Goal: Information Seeking & Learning: Learn about a topic

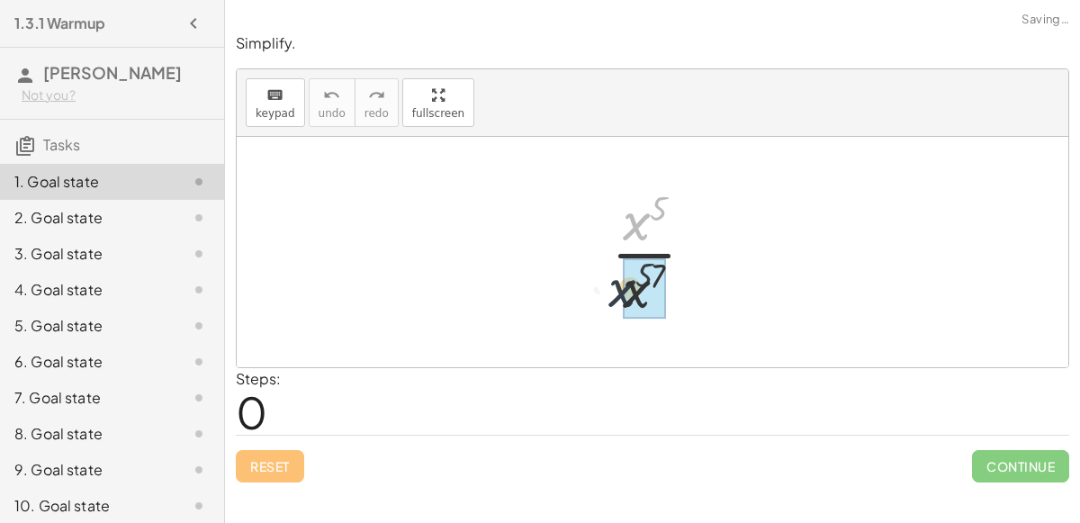
drag, startPoint x: 649, startPoint y: 215, endPoint x: 643, endPoint y: 286, distance: 71.3
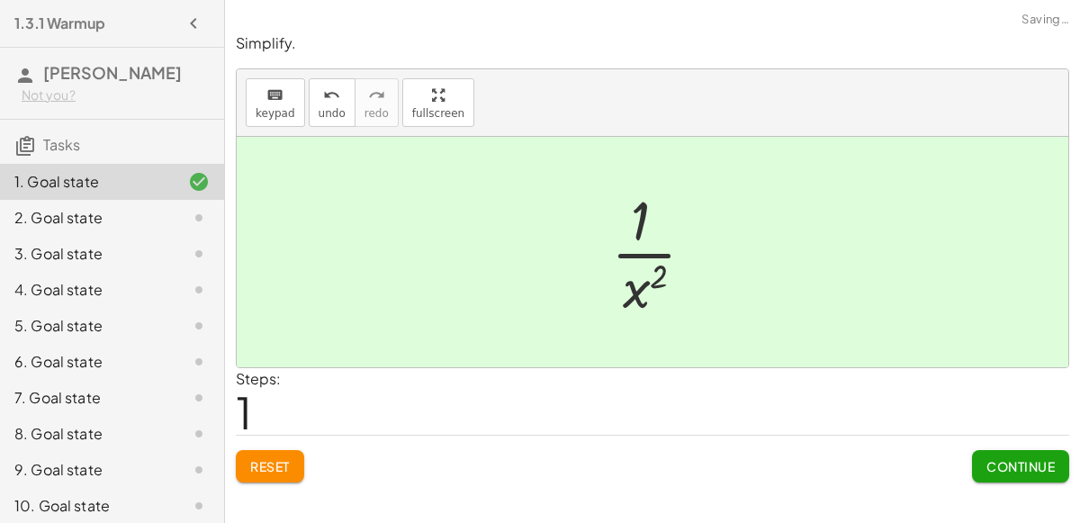
click at [1020, 460] on span "Continue" at bounding box center [1020, 466] width 68 height 16
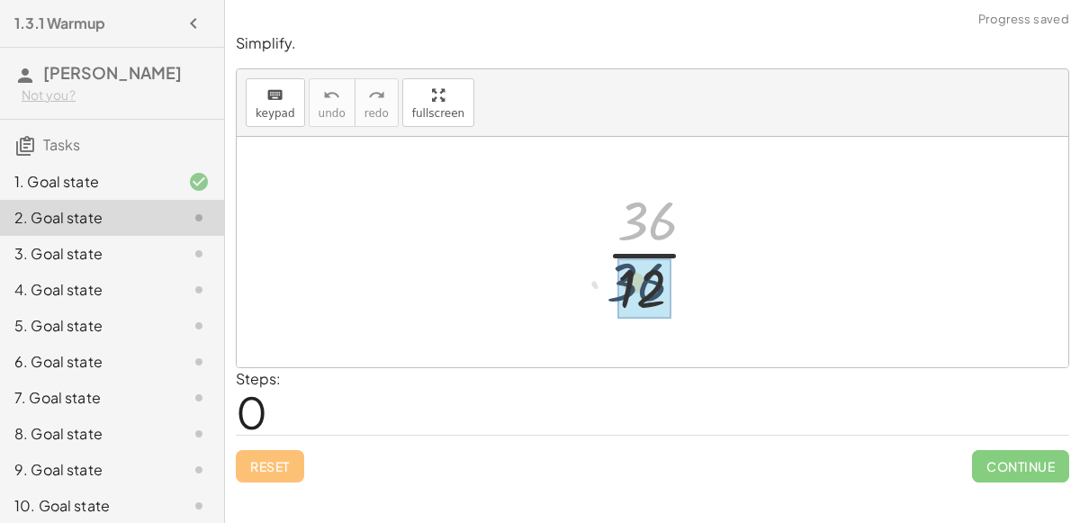
drag, startPoint x: 660, startPoint y: 218, endPoint x: 650, endPoint y: 277, distance: 60.2
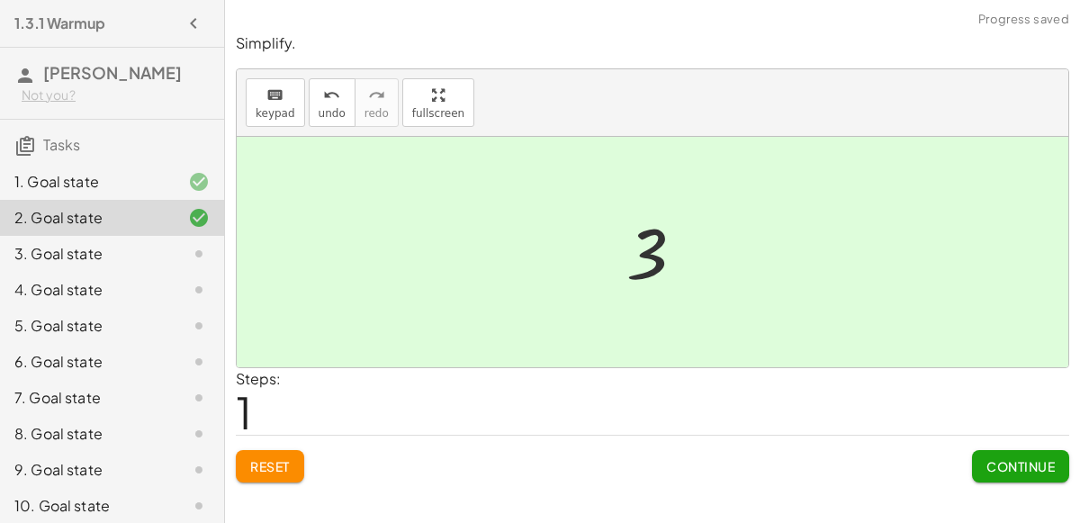
click at [1036, 454] on button "Continue" at bounding box center [1020, 466] width 97 height 32
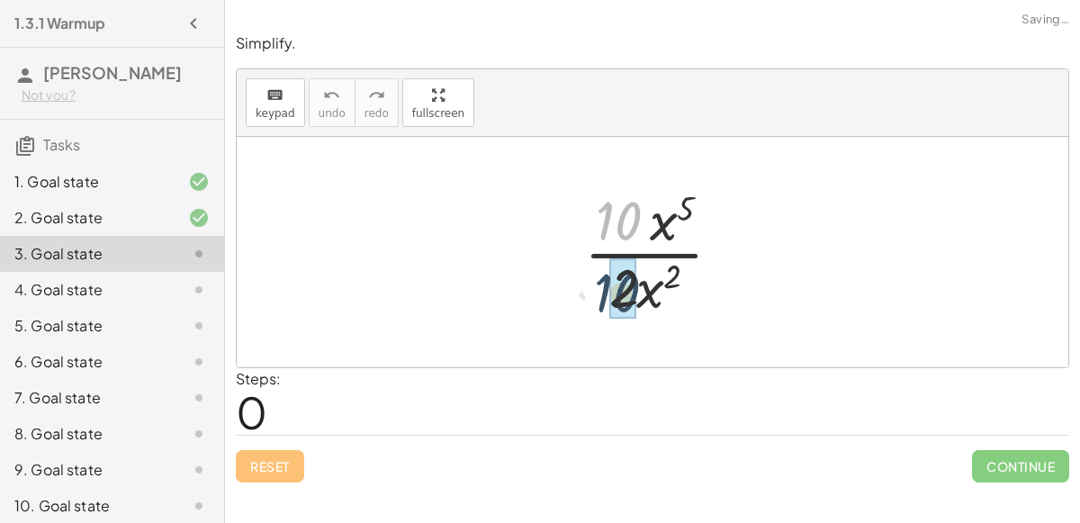
drag, startPoint x: 625, startPoint y: 228, endPoint x: 624, endPoint y: 301, distance: 72.9
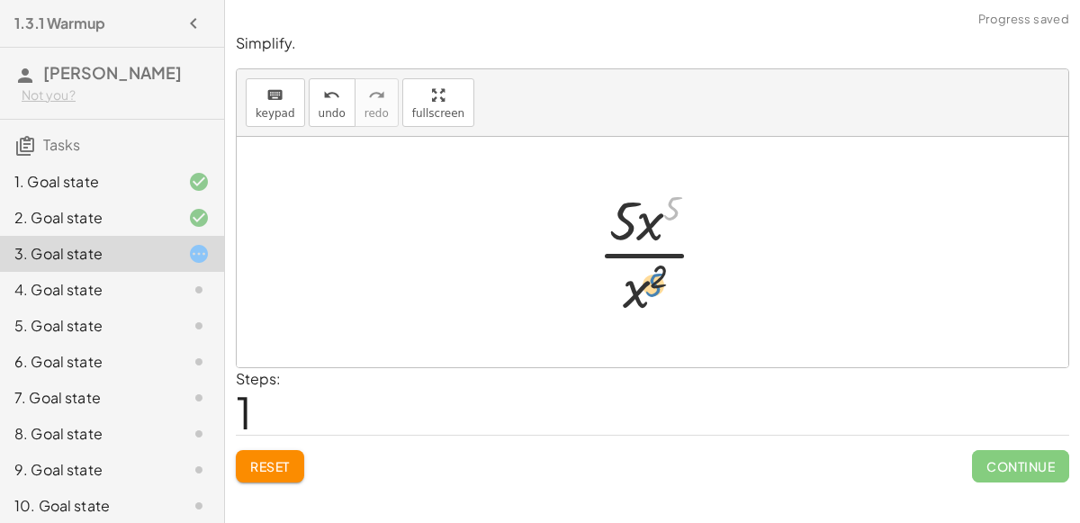
drag, startPoint x: 664, startPoint y: 213, endPoint x: 650, endPoint y: 287, distance: 75.2
click at [650, 287] on div at bounding box center [660, 252] width 143 height 139
drag, startPoint x: 650, startPoint y: 222, endPoint x: 637, endPoint y: 303, distance: 82.0
click at [492, 248] on div "· 10 · x 5 · 2 · x 2 · 5 · 2 · x 5 · 2 · x 2 · 5 · x 5 · x 2 · 5 · x ( + 2 − 5 …" at bounding box center [653, 252] width 832 height 230
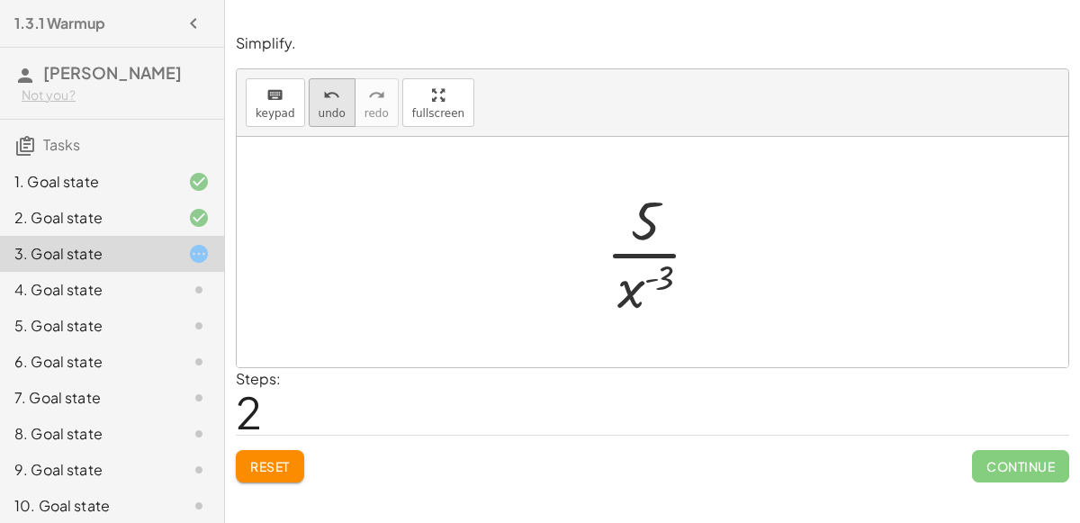
click at [332, 103] on button "undo undo" at bounding box center [332, 102] width 47 height 49
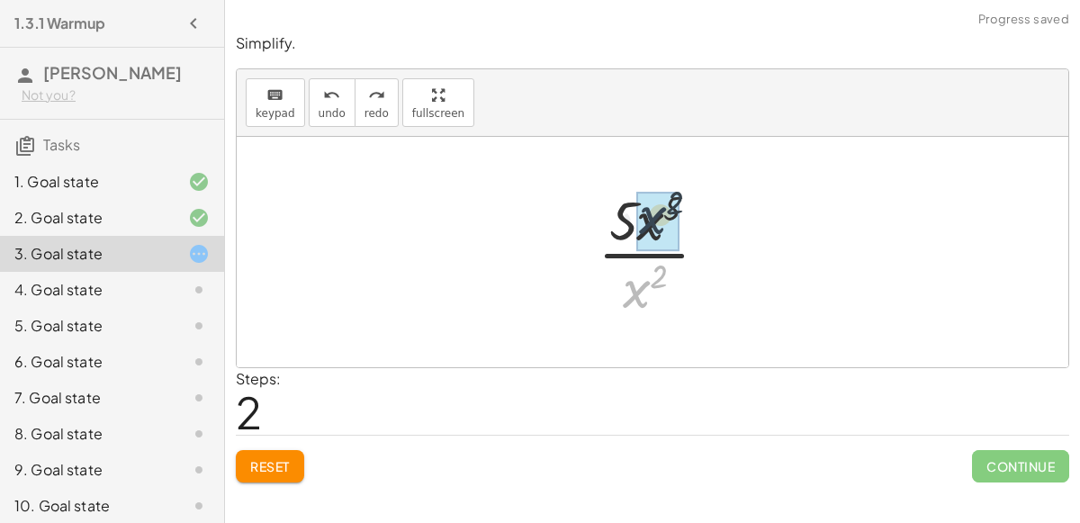
drag, startPoint x: 637, startPoint y: 283, endPoint x: 654, endPoint y: 205, distance: 79.3
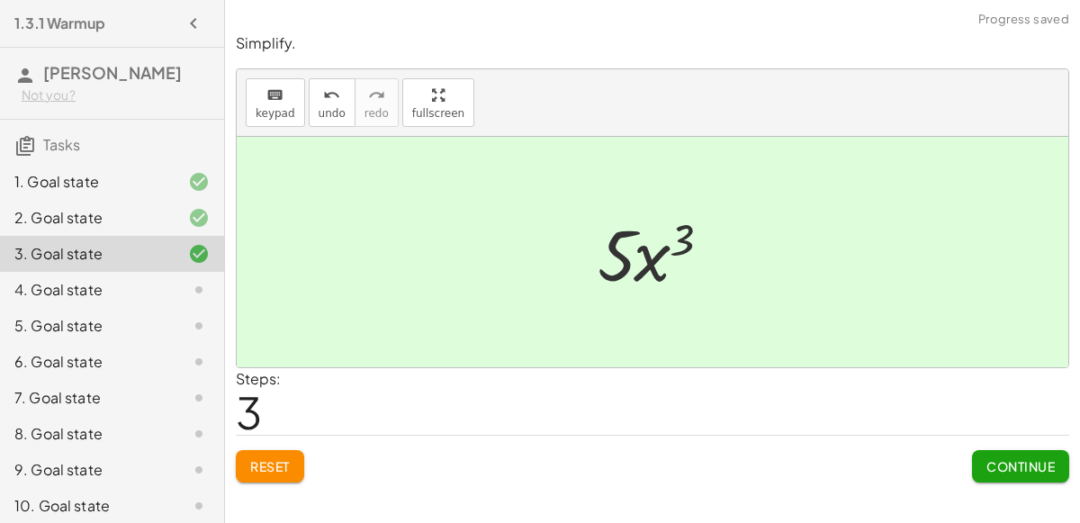
click at [1049, 466] on span "Continue" at bounding box center [1020, 466] width 68 height 16
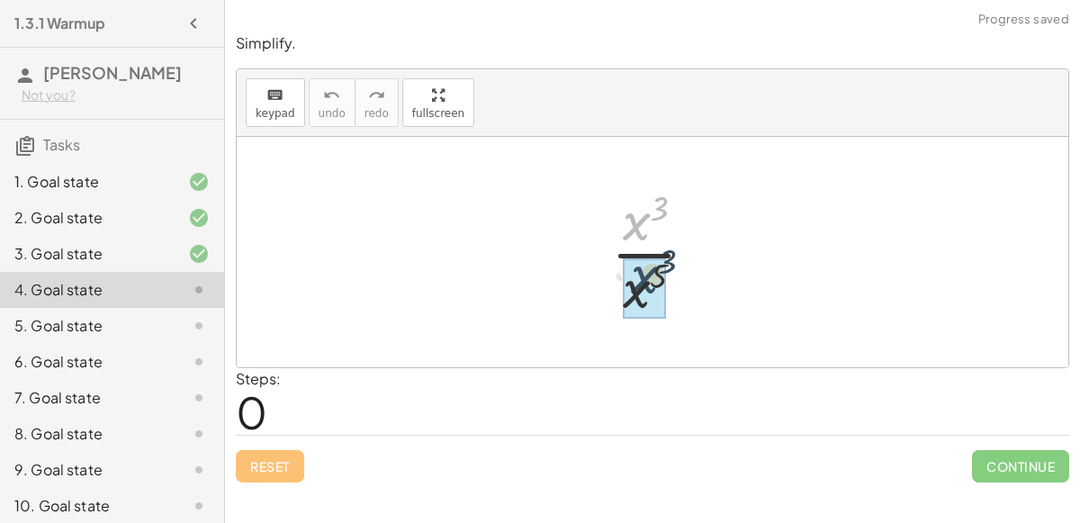
drag, startPoint x: 634, startPoint y: 219, endPoint x: 638, endPoint y: 276, distance: 57.7
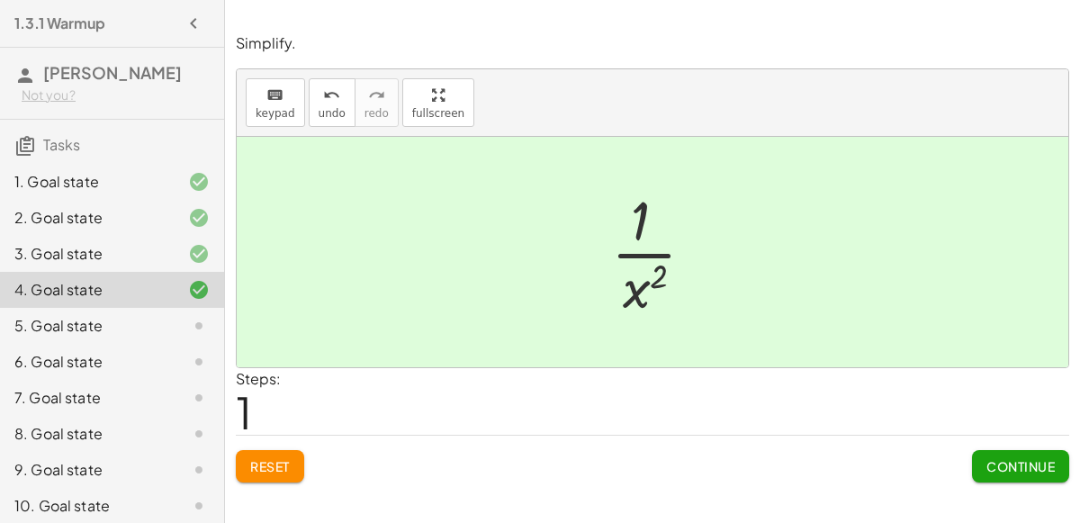
click at [1036, 474] on button "Continue" at bounding box center [1020, 466] width 97 height 32
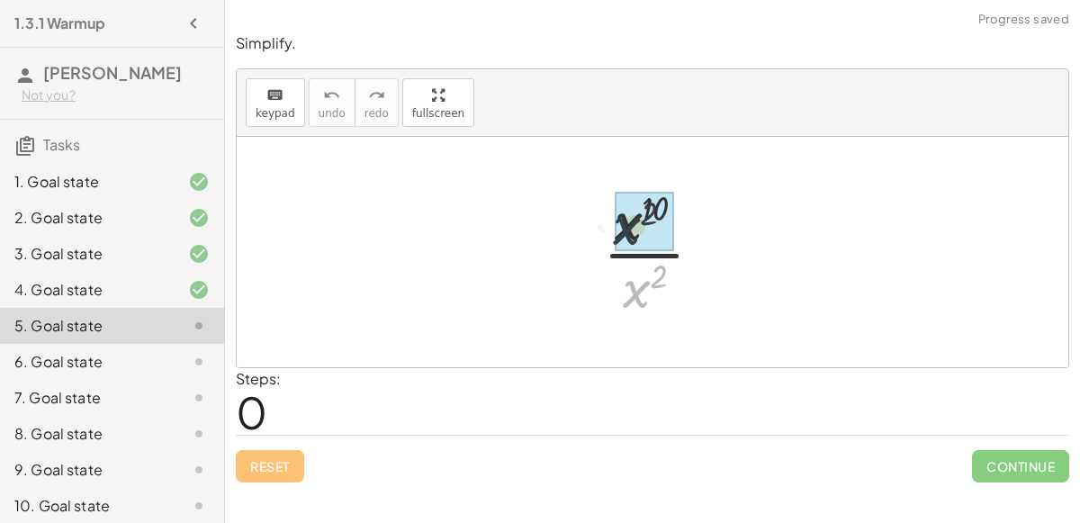
drag, startPoint x: 641, startPoint y: 278, endPoint x: 632, endPoint y: 213, distance: 65.4
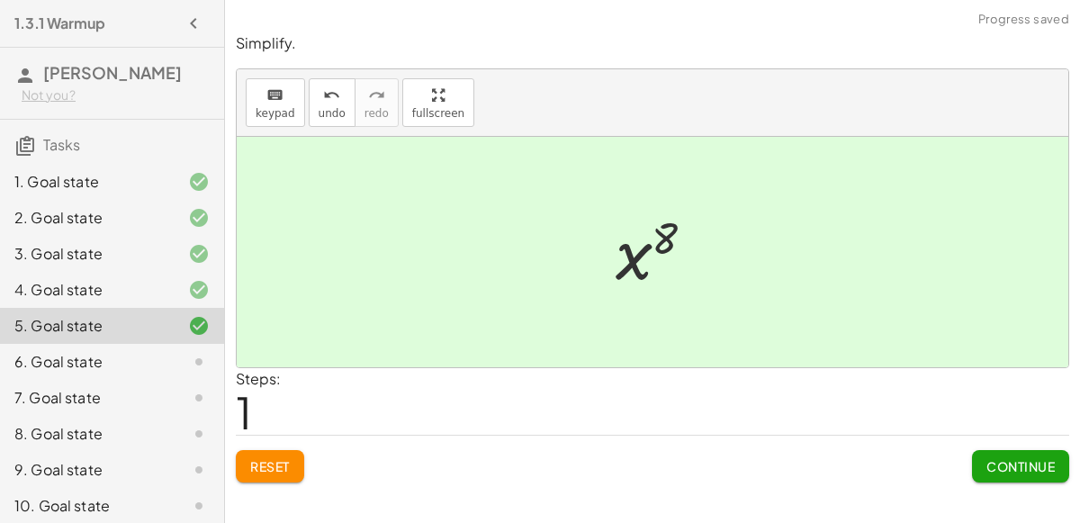
click at [1005, 478] on button "Continue" at bounding box center [1020, 466] width 97 height 32
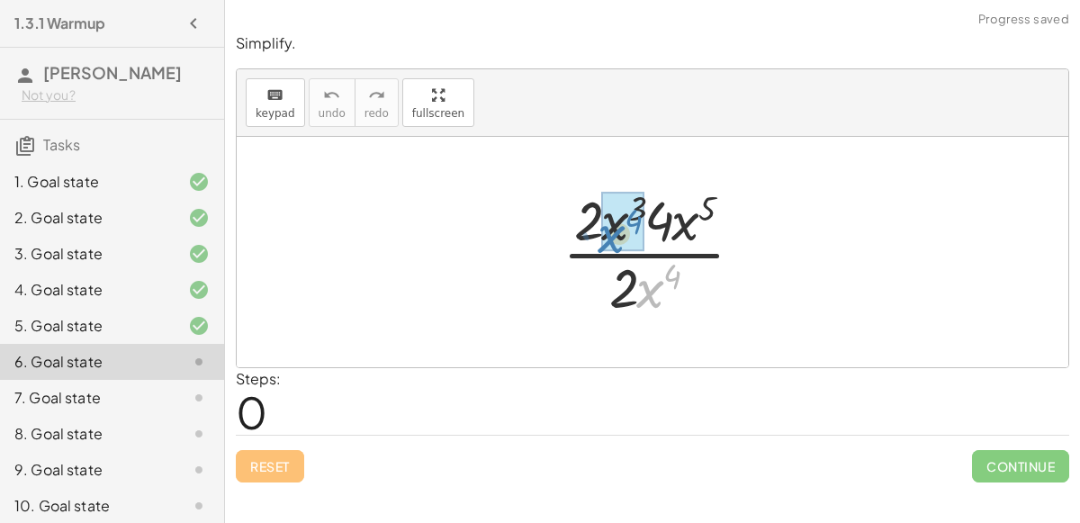
drag, startPoint x: 651, startPoint y: 292, endPoint x: 616, endPoint y: 238, distance: 63.6
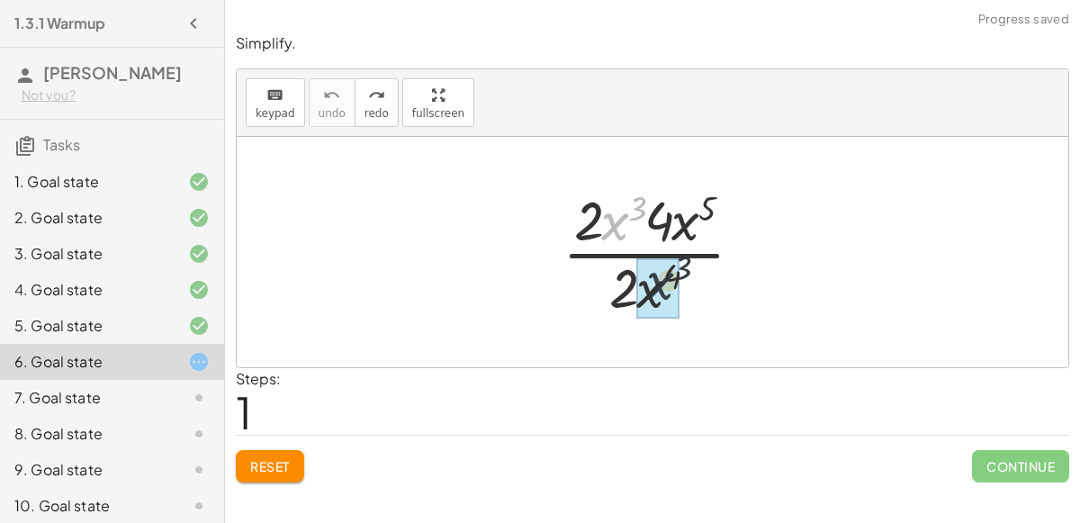
drag, startPoint x: 615, startPoint y: 216, endPoint x: 662, endPoint y: 279, distance: 79.0
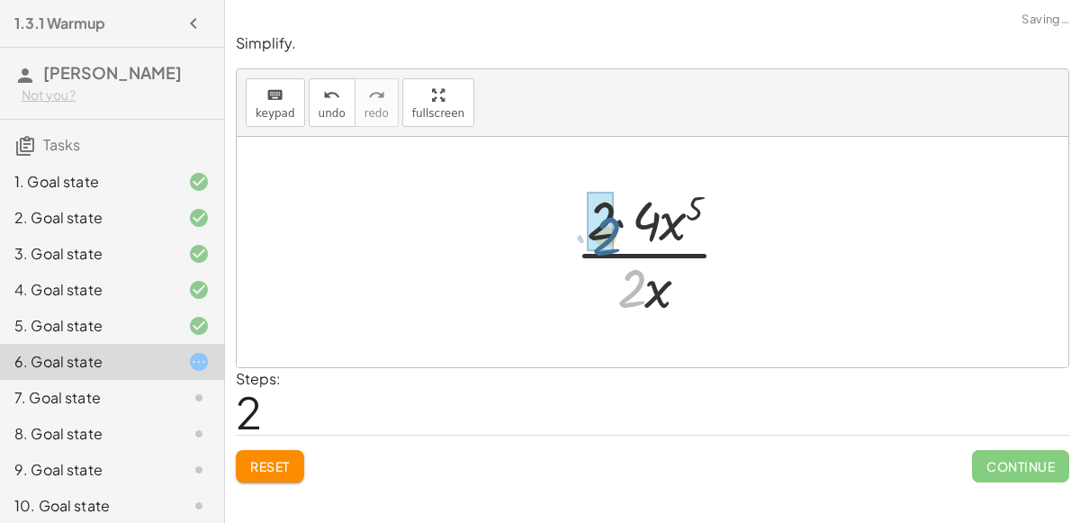
drag, startPoint x: 633, startPoint y: 277, endPoint x: 606, endPoint y: 222, distance: 61.2
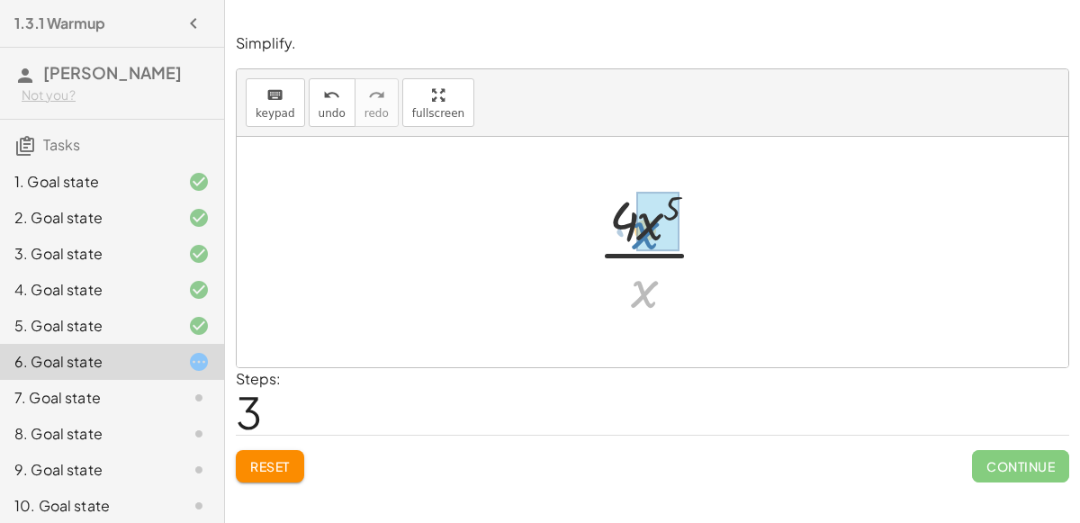
drag, startPoint x: 645, startPoint y: 285, endPoint x: 647, endPoint y: 227, distance: 58.5
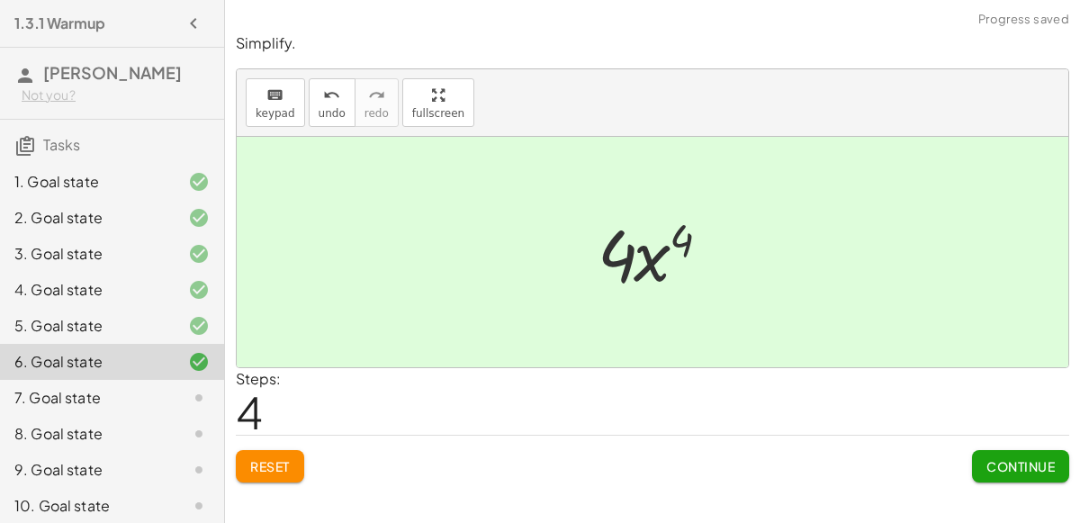
click at [1020, 464] on span "Continue" at bounding box center [1020, 466] width 68 height 16
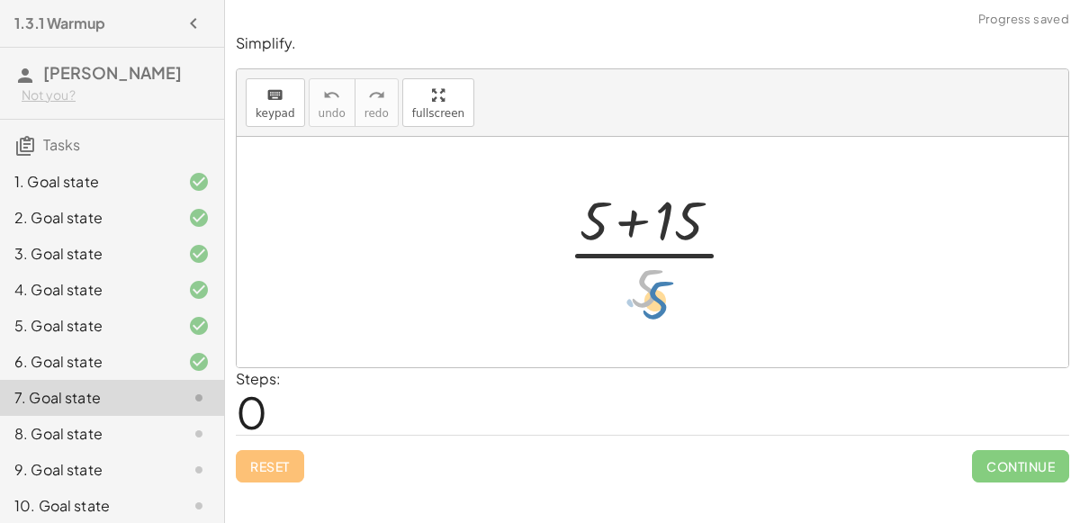
drag, startPoint x: 653, startPoint y: 277, endPoint x: 661, endPoint y: 289, distance: 13.7
click at [661, 289] on div at bounding box center [660, 252] width 202 height 139
click at [636, 218] on div at bounding box center [660, 252] width 202 height 139
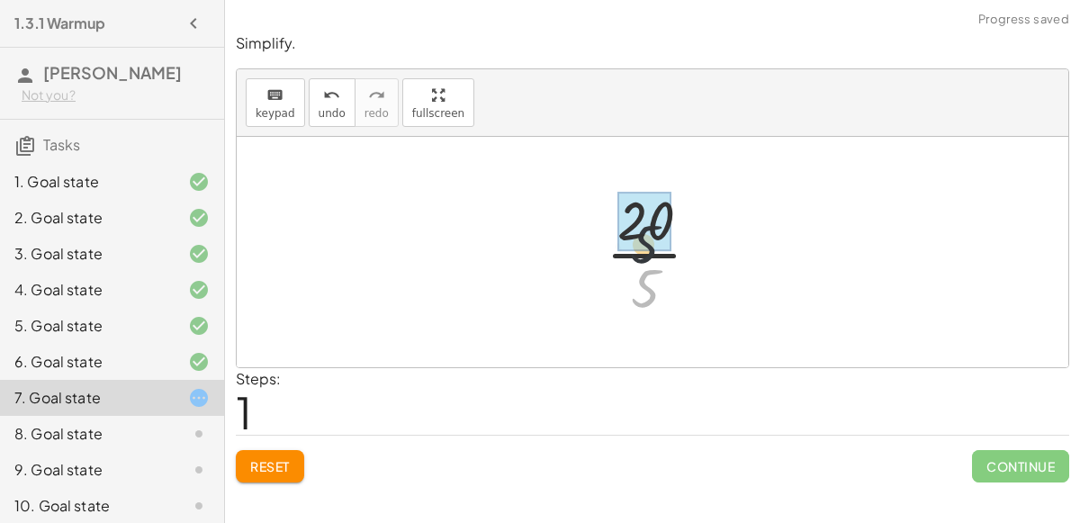
drag, startPoint x: 655, startPoint y: 277, endPoint x: 653, endPoint y: 227, distance: 50.4
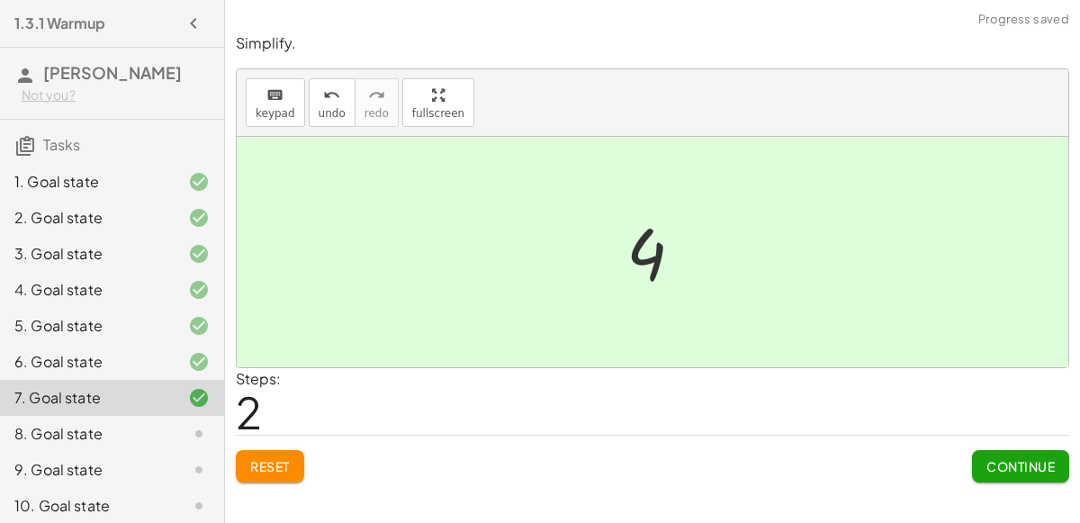
click at [1036, 480] on button "Continue" at bounding box center [1020, 466] width 97 height 32
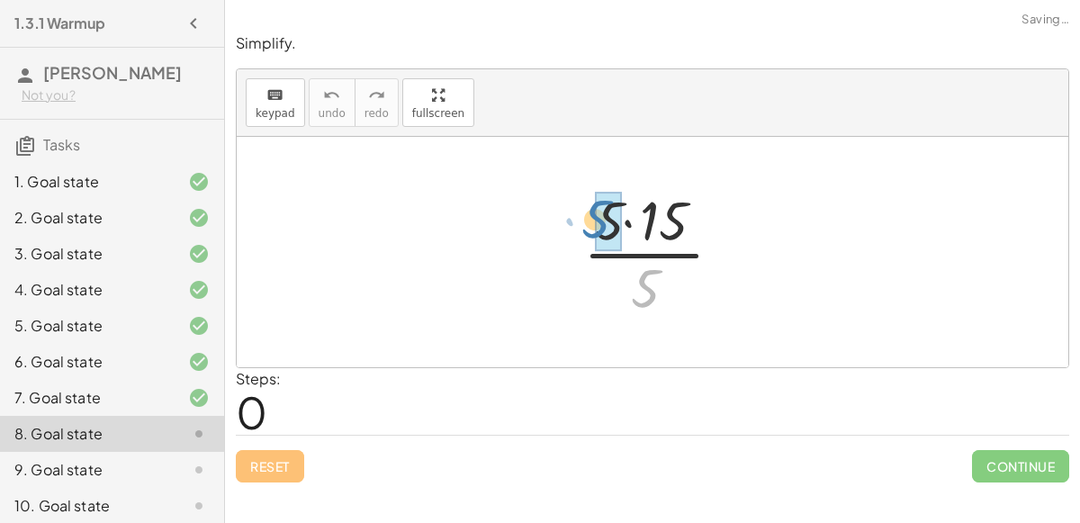
drag, startPoint x: 652, startPoint y: 273, endPoint x: 607, endPoint y: 209, distance: 78.7
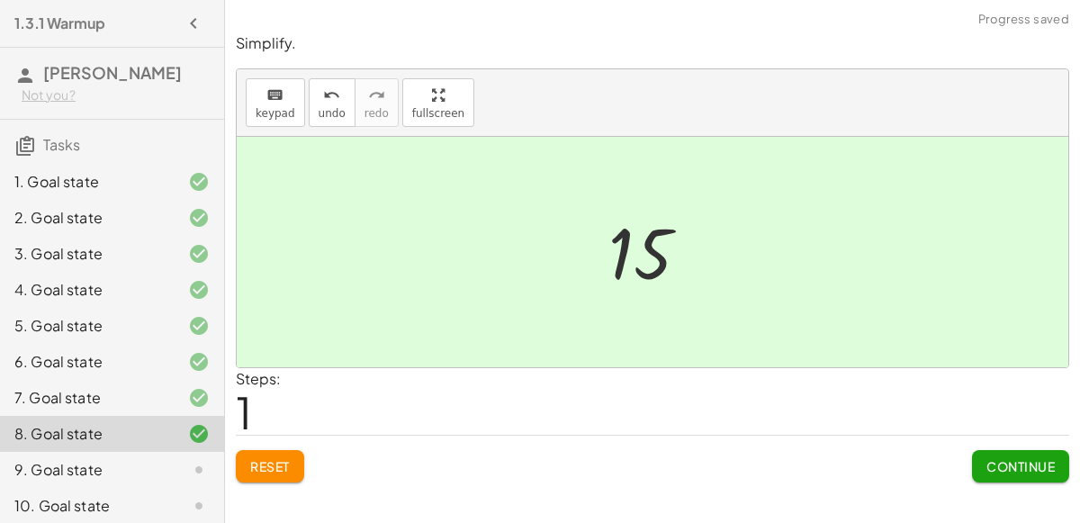
click at [1028, 473] on button "Continue" at bounding box center [1020, 466] width 97 height 32
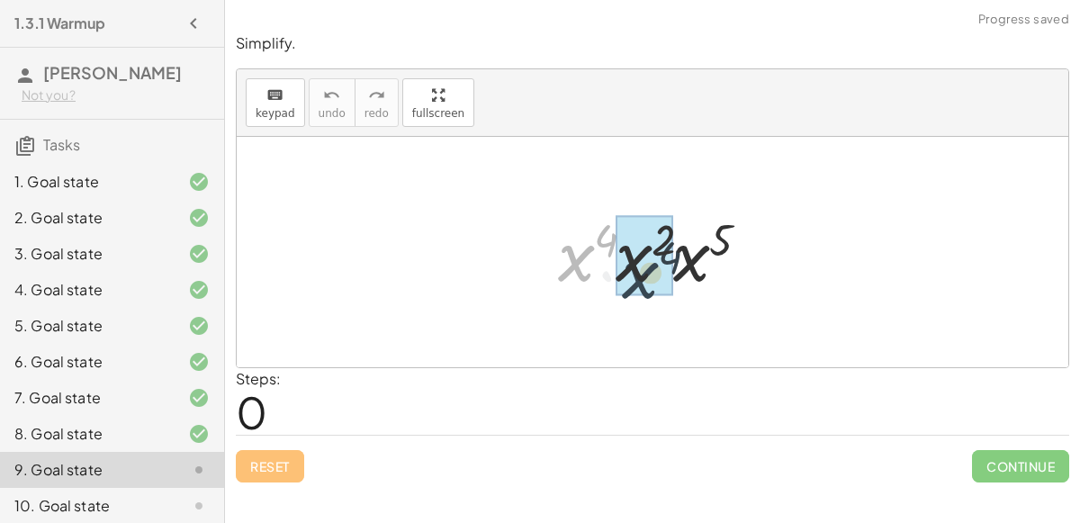
drag, startPoint x: 571, startPoint y: 265, endPoint x: 636, endPoint y: 283, distance: 67.0
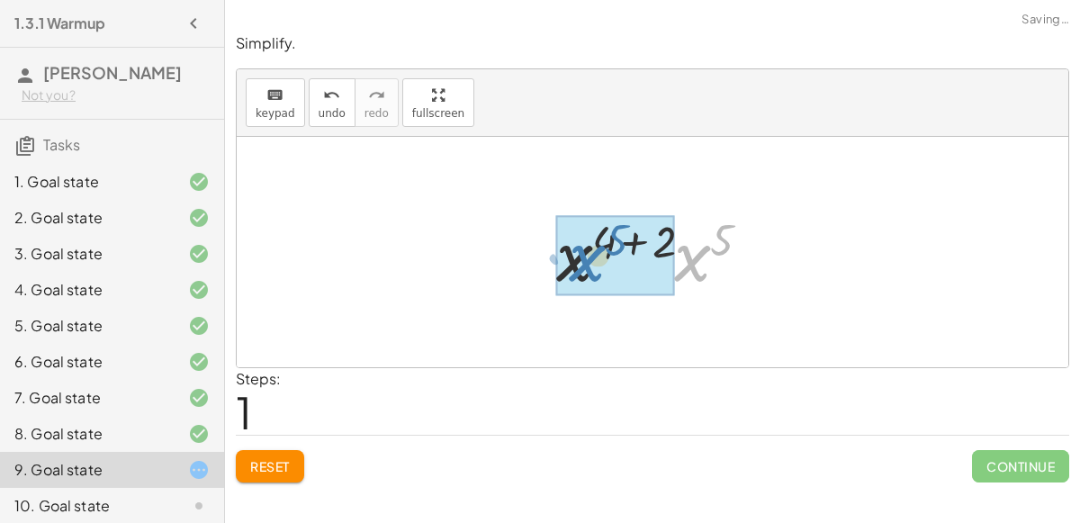
drag, startPoint x: 694, startPoint y: 251, endPoint x: 588, endPoint y: 251, distance: 106.2
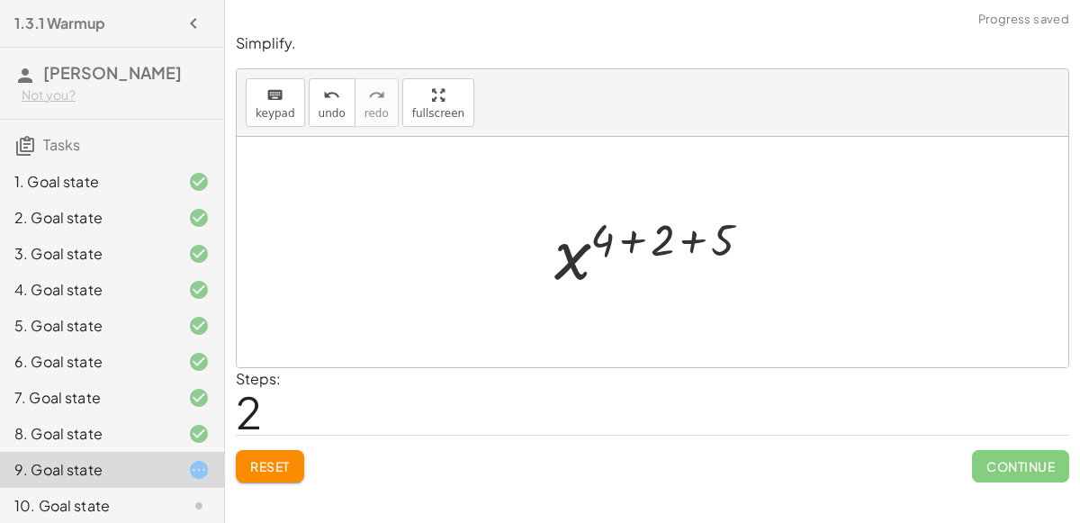
click at [636, 242] on div at bounding box center [659, 252] width 228 height 89
click at [636, 242] on div at bounding box center [659, 252] width 167 height 89
click at [656, 240] on div at bounding box center [659, 252] width 167 height 89
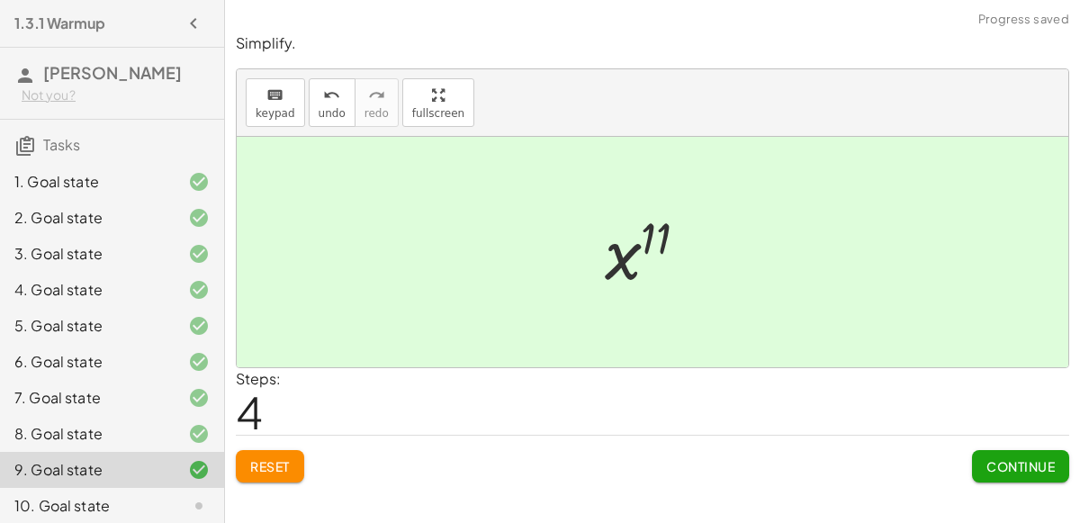
click at [1024, 465] on span "Continue" at bounding box center [1020, 466] width 68 height 16
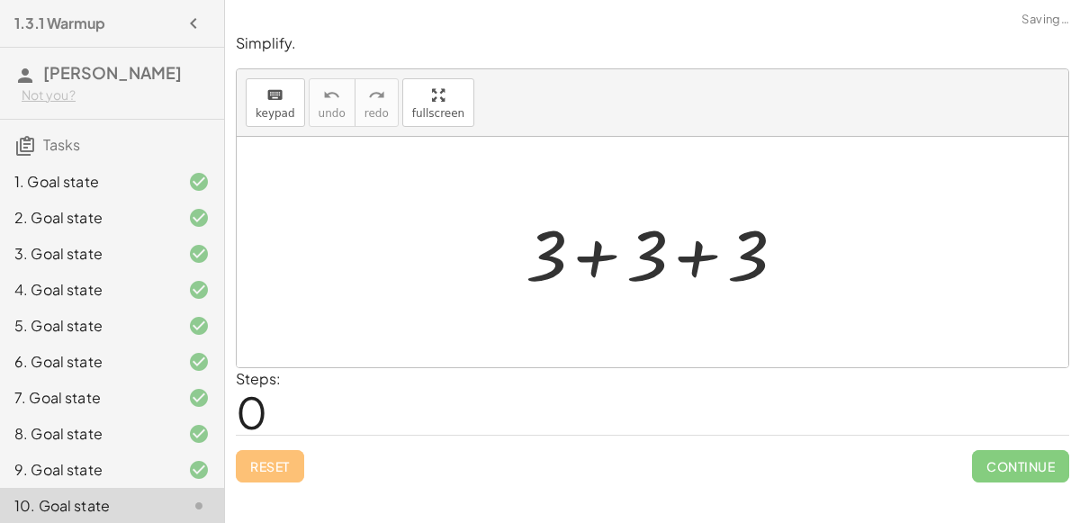
click at [616, 249] on div at bounding box center [660, 252] width 287 height 93
click at [616, 249] on div at bounding box center [660, 252] width 186 height 93
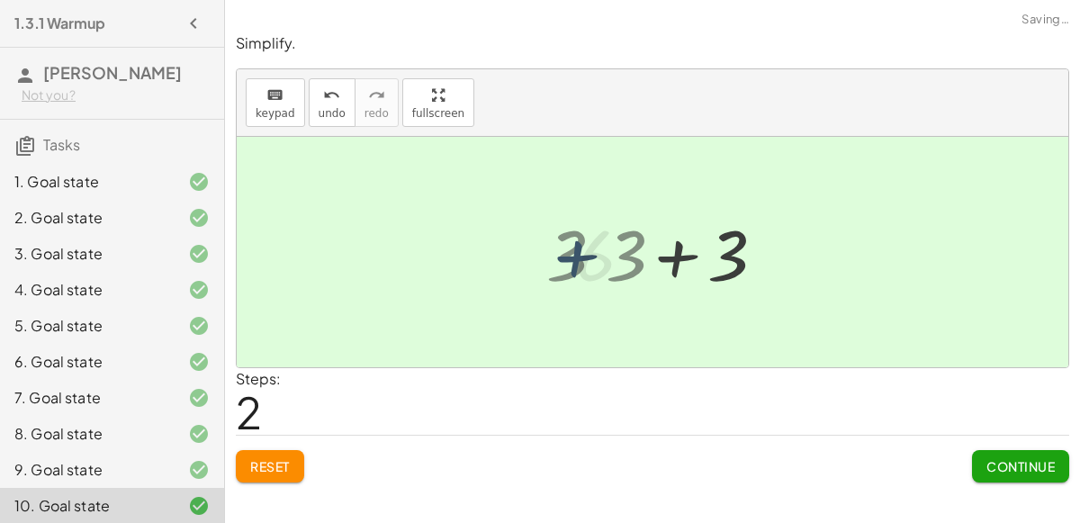
click at [616, 249] on div "+ 3 + 3 + 3 6 9 + 3 + 3 + 3 + 6 + 3" at bounding box center [653, 252] width 108 height 98
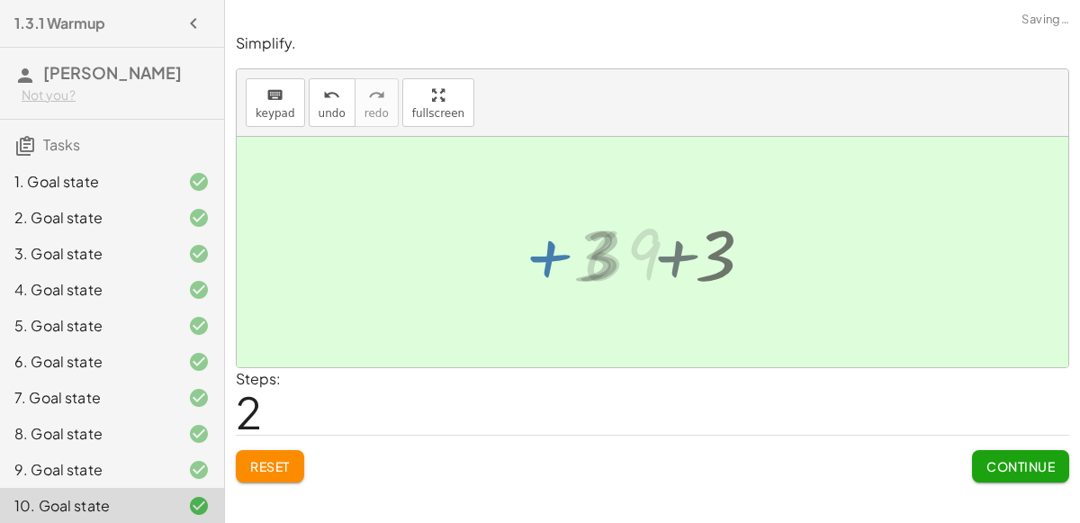
click at [616, 249] on div "+ 3 + 3 + 3 6 9 + 3 + 3 + 3 + 6 + 3" at bounding box center [653, 252] width 108 height 98
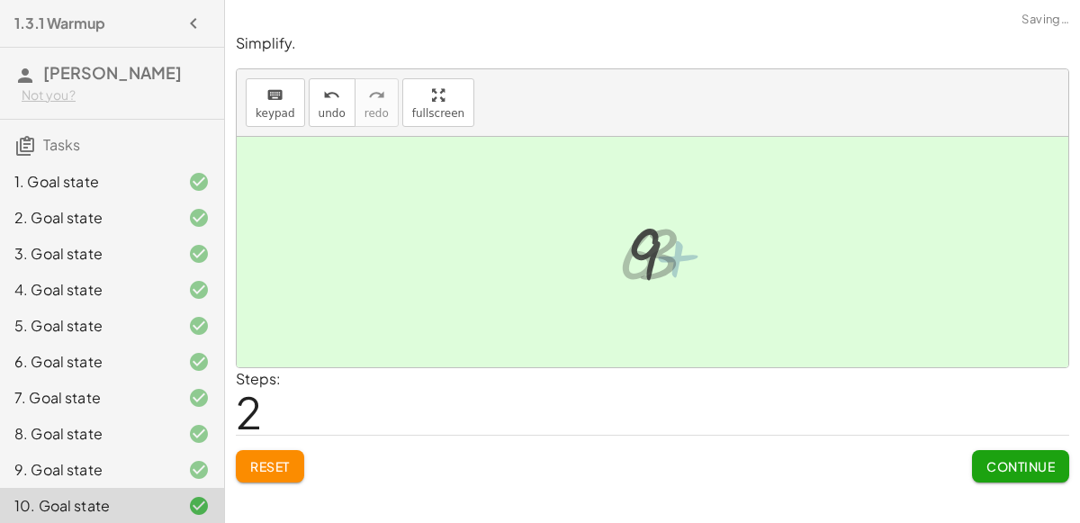
click at [616, 249] on div "+ 3 + 3 + 3 6 9 + 3 + 3 + 3 + 6 + 3" at bounding box center [653, 252] width 108 height 98
click at [616, 249] on div "+ 3 + 3 + 3 + 6 + 3 9" at bounding box center [653, 252] width 108 height 98
click at [1018, 478] on button "Continue" at bounding box center [1020, 466] width 97 height 32
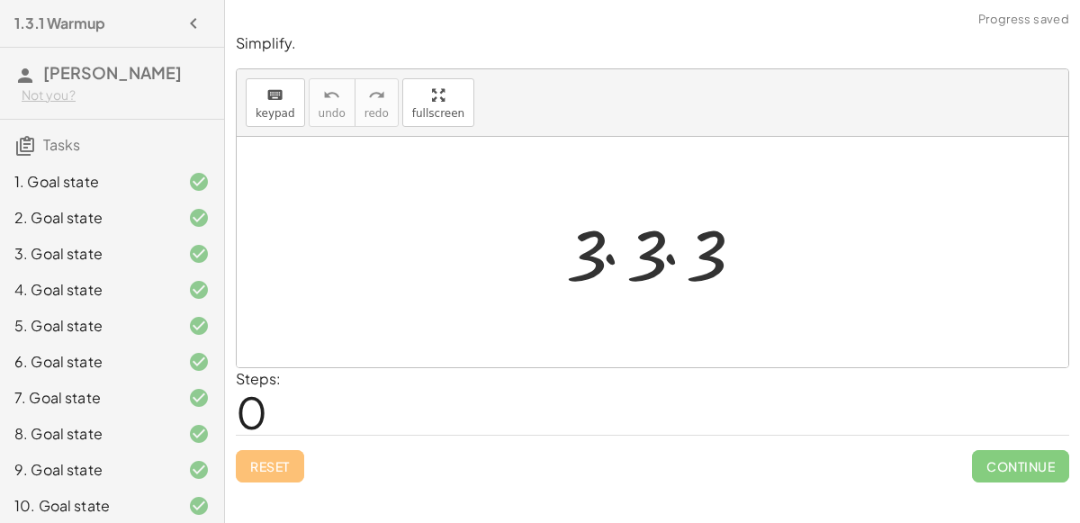
click at [602, 247] on div at bounding box center [659, 252] width 205 height 93
click at [602, 247] on div at bounding box center [660, 252] width 146 height 93
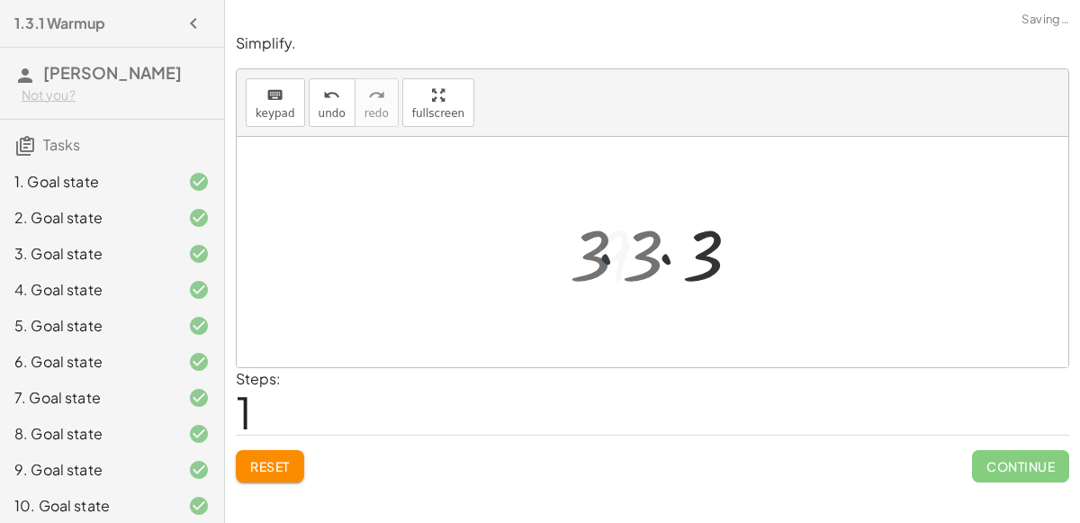
click at [602, 247] on div at bounding box center [660, 252] width 146 height 93
click at [669, 259] on div at bounding box center [660, 252] width 146 height 93
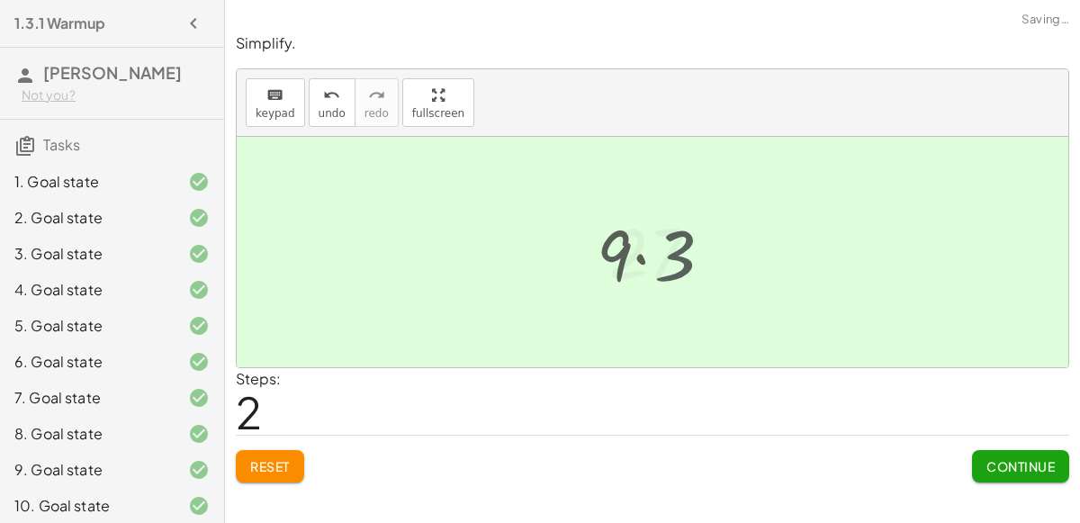
click at [669, 259] on div at bounding box center [659, 252] width 121 height 89
click at [1045, 470] on span "Continue" at bounding box center [1020, 466] width 68 height 16
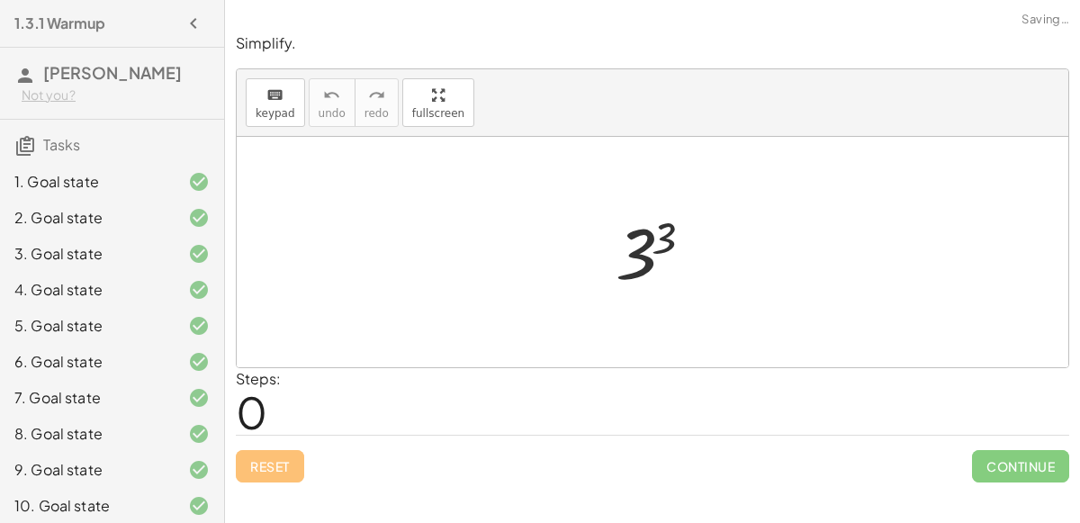
click at [649, 236] on div at bounding box center [660, 252] width 107 height 89
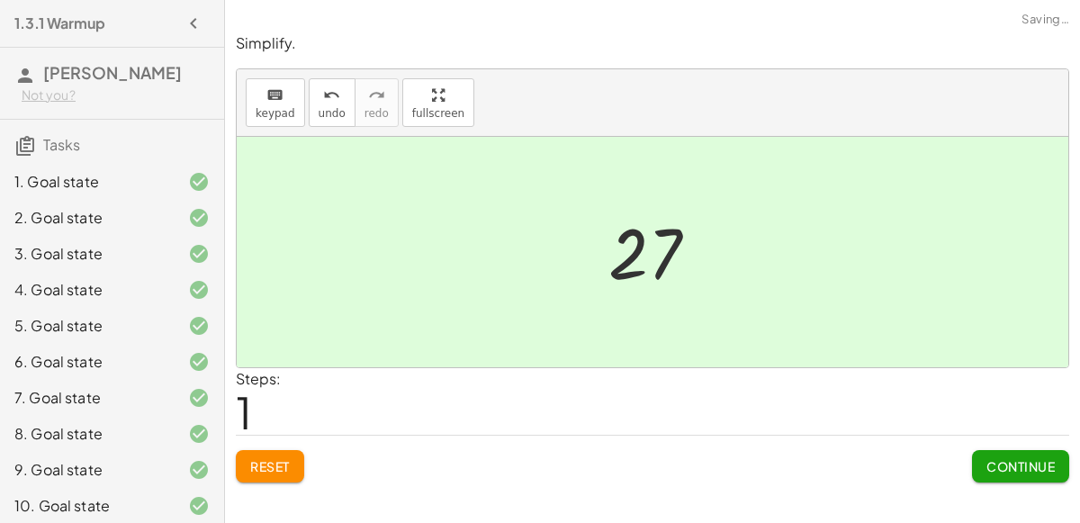
click at [1062, 463] on button "Continue" at bounding box center [1020, 466] width 97 height 32
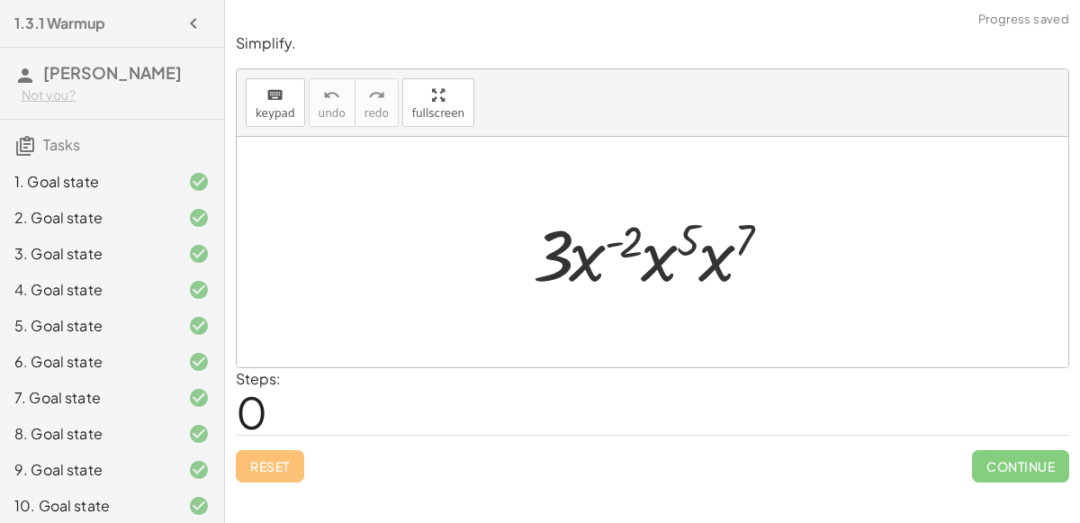
click at [646, 258] on div at bounding box center [660, 252] width 273 height 93
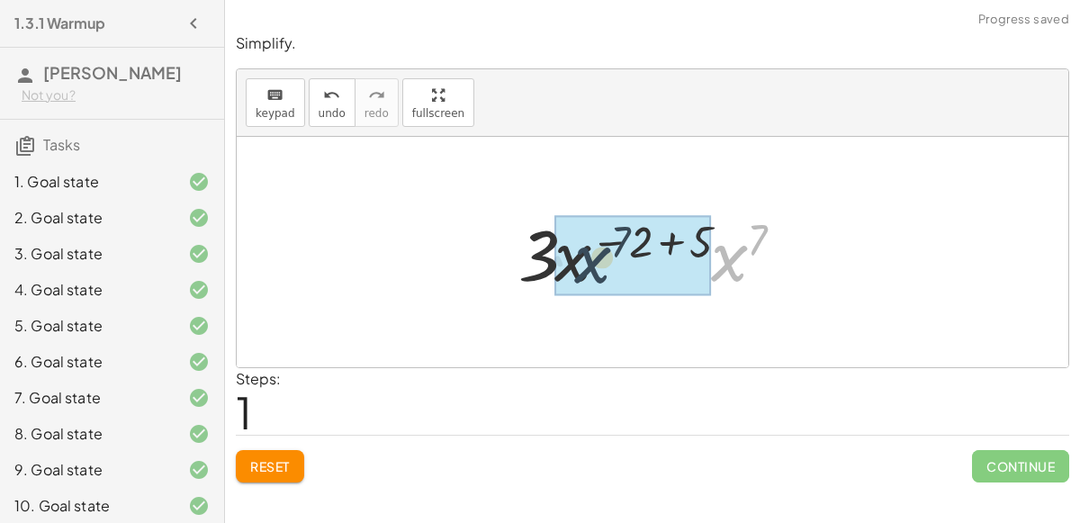
drag, startPoint x: 731, startPoint y: 248, endPoint x: 591, endPoint y: 250, distance: 139.5
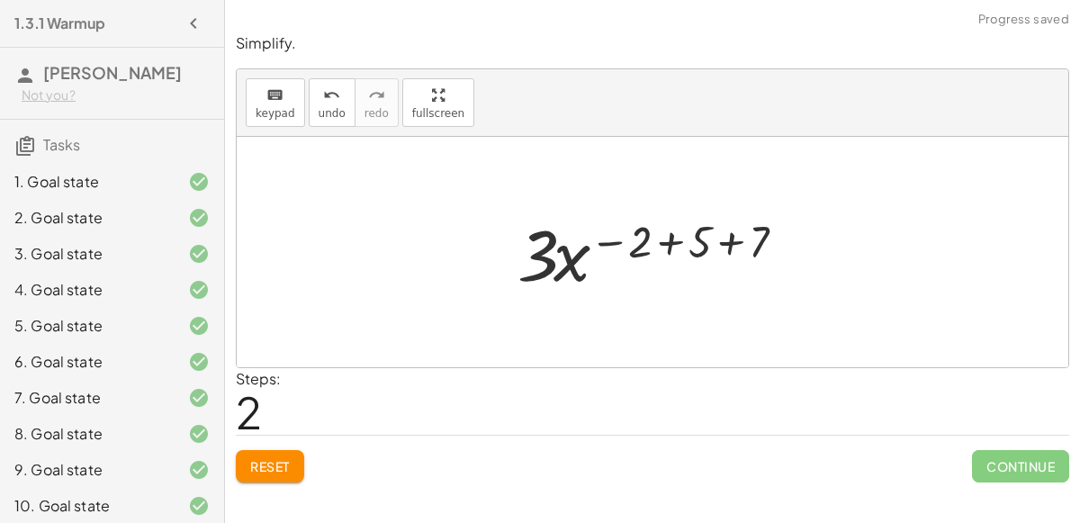
click at [661, 247] on div at bounding box center [659, 252] width 302 height 93
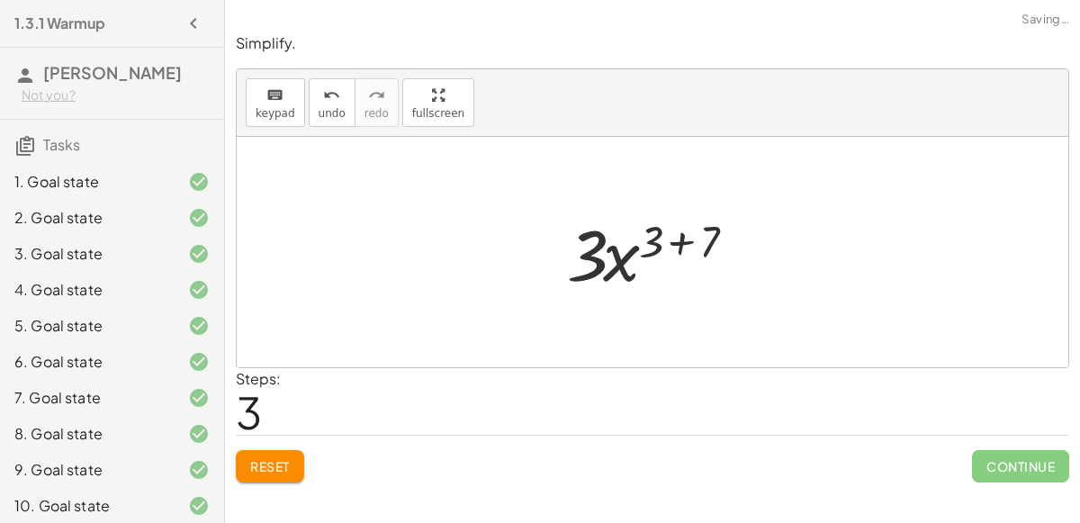
click at [677, 248] on div at bounding box center [659, 252] width 203 height 93
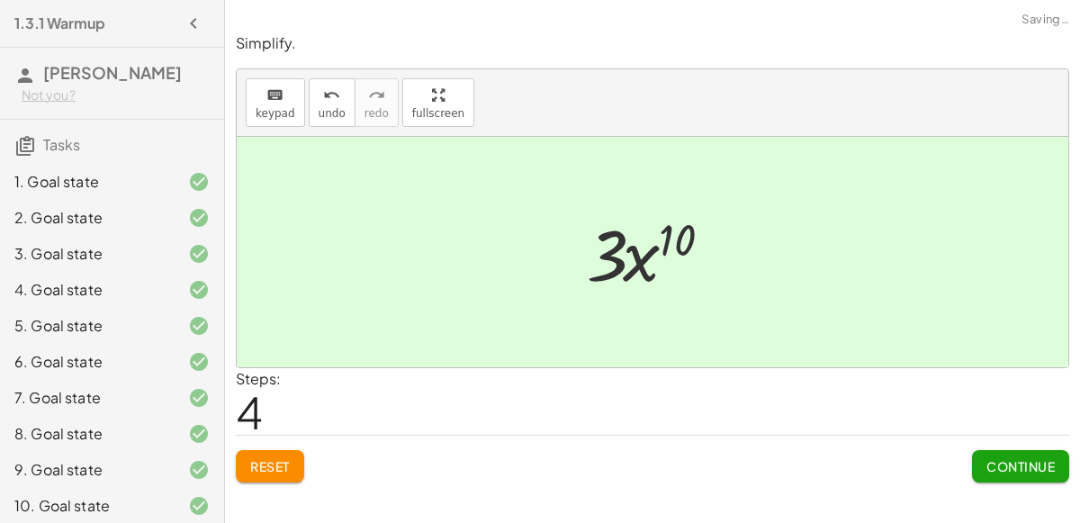
click at [1011, 458] on span "Continue" at bounding box center [1020, 466] width 68 height 16
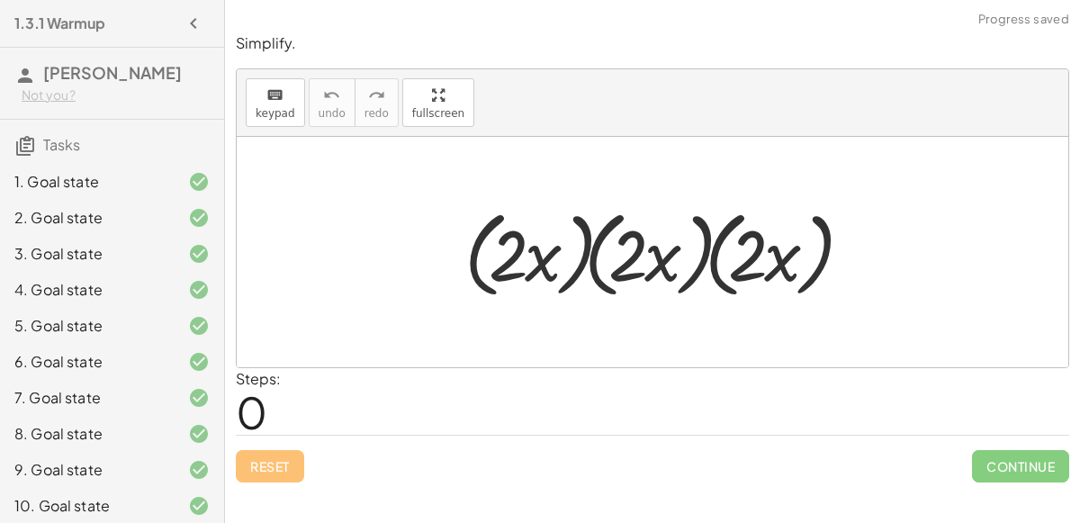
click at [526, 227] on div at bounding box center [659, 252] width 409 height 103
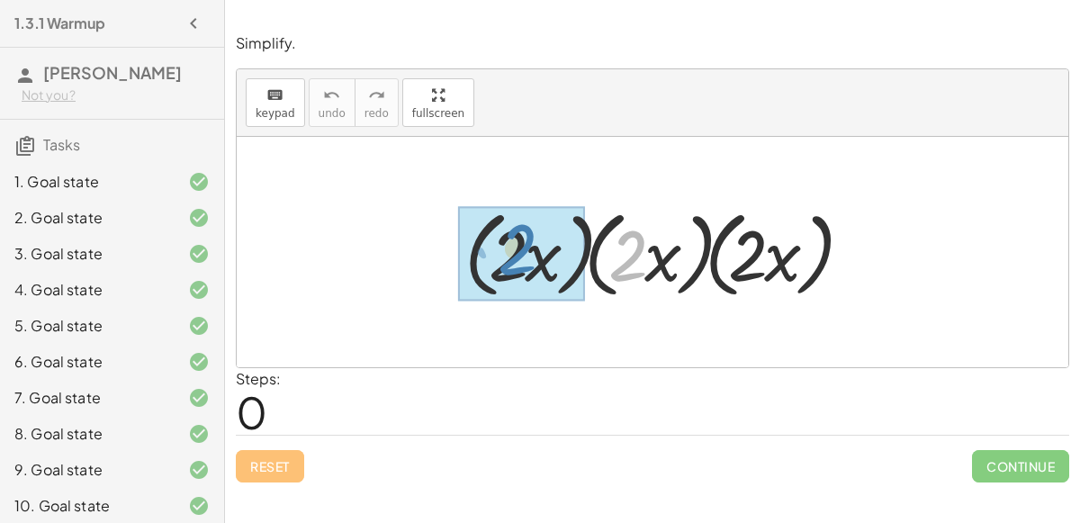
drag, startPoint x: 620, startPoint y: 259, endPoint x: 495, endPoint y: 255, distance: 125.2
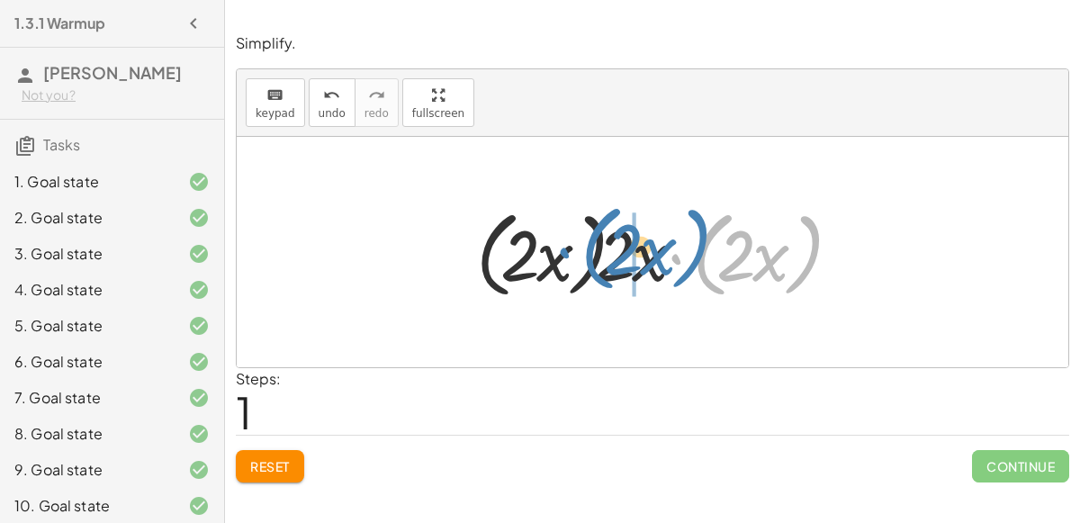
drag, startPoint x: 713, startPoint y: 256, endPoint x: 598, endPoint y: 252, distance: 114.4
click at [598, 252] on div at bounding box center [659, 252] width 385 height 103
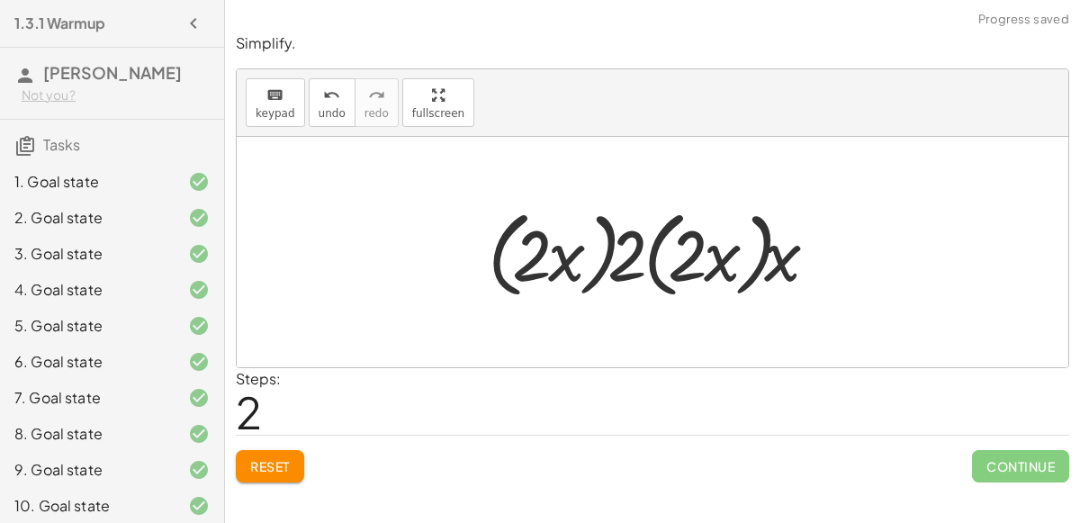
click at [696, 256] on div at bounding box center [660, 252] width 362 height 103
click at [625, 252] on div at bounding box center [660, 252] width 362 height 103
drag, startPoint x: 625, startPoint y: 253, endPoint x: 687, endPoint y: 251, distance: 62.1
click at [687, 251] on div at bounding box center [660, 252] width 362 height 103
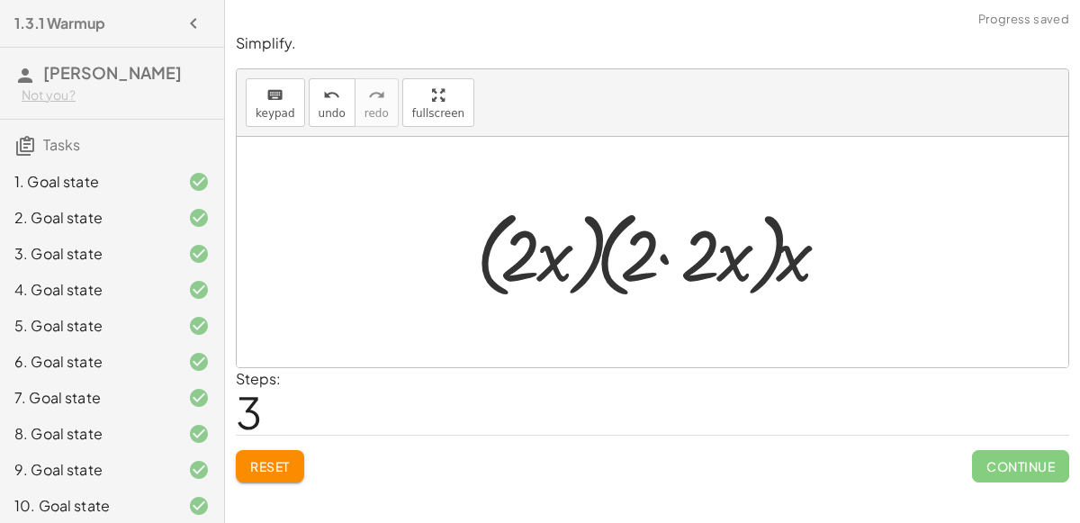
click at [687, 251] on div at bounding box center [659, 252] width 385 height 103
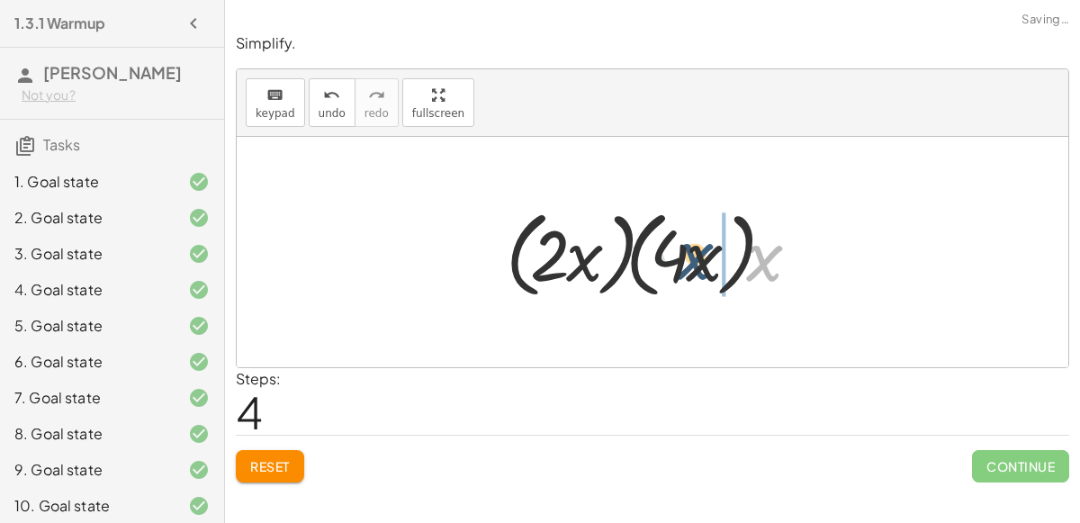
drag, startPoint x: 766, startPoint y: 266, endPoint x: 694, endPoint y: 265, distance: 72.0
click at [694, 265] on div at bounding box center [660, 252] width 326 height 103
click at [695, 261] on div at bounding box center [660, 252] width 326 height 103
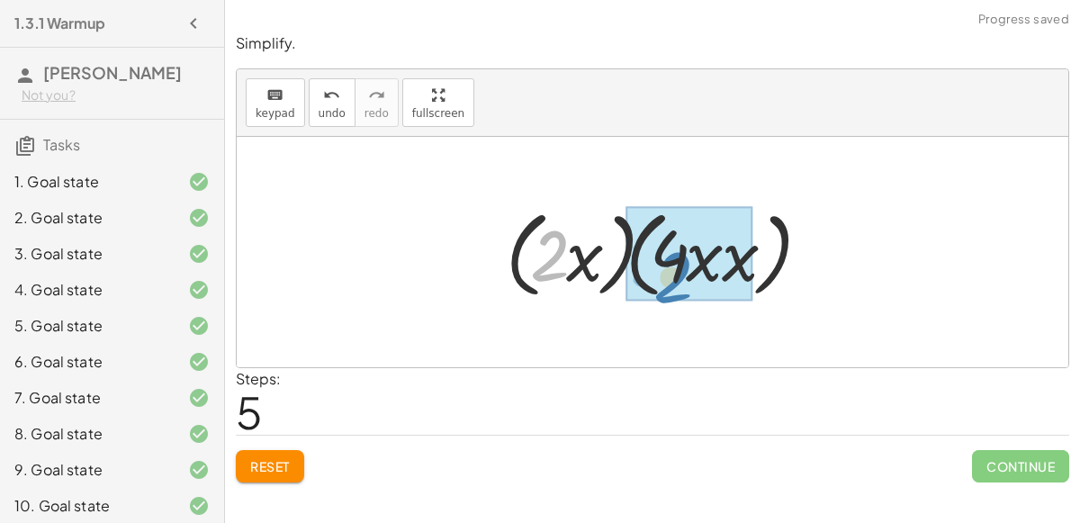
drag, startPoint x: 555, startPoint y: 257, endPoint x: 677, endPoint y: 278, distance: 123.2
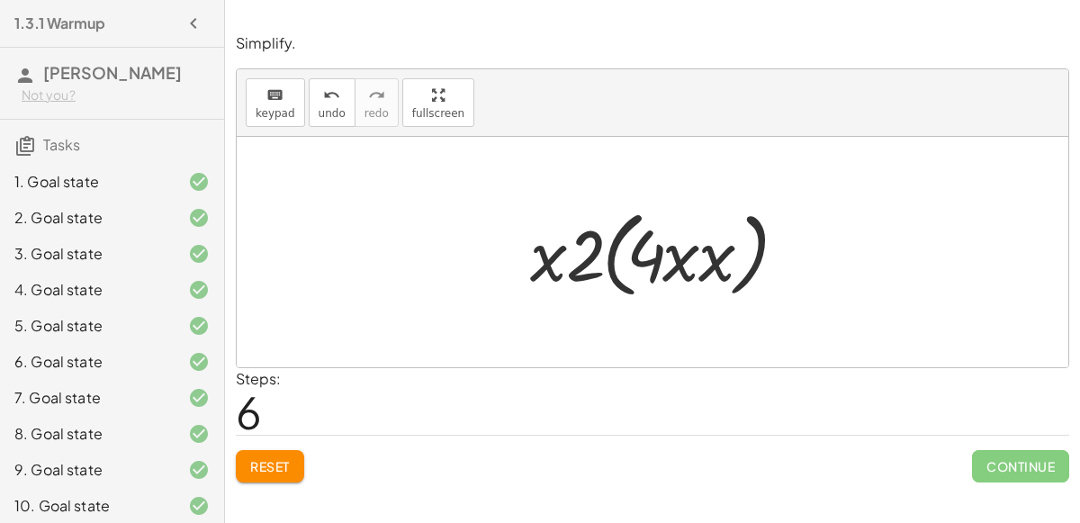
click at [599, 260] on div at bounding box center [659, 252] width 277 height 103
drag, startPoint x: 554, startPoint y: 251, endPoint x: 674, endPoint y: 247, distance: 119.7
click at [674, 247] on div at bounding box center [659, 252] width 277 height 103
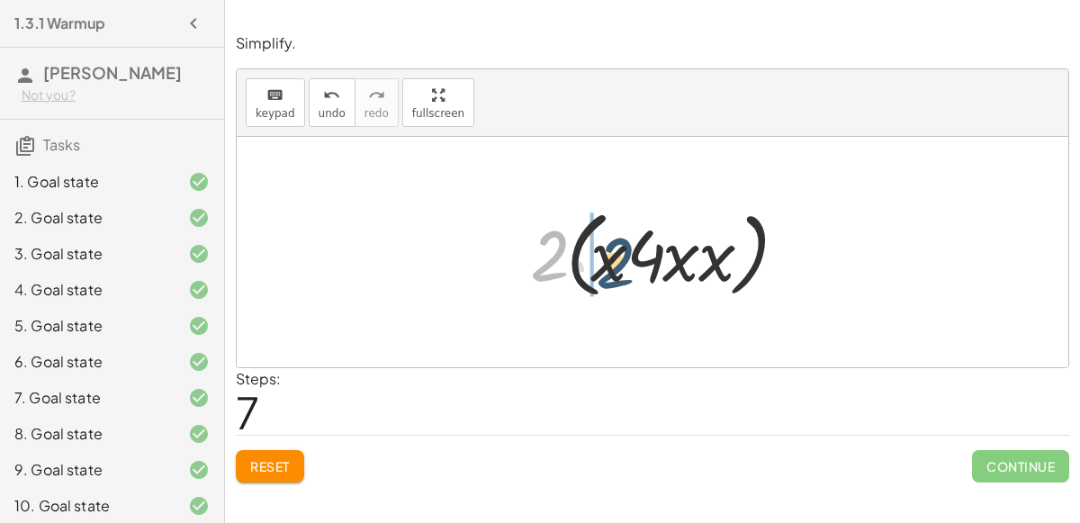
drag, startPoint x: 546, startPoint y: 264, endPoint x: 600, endPoint y: 268, distance: 54.2
click at [600, 268] on div at bounding box center [659, 252] width 277 height 103
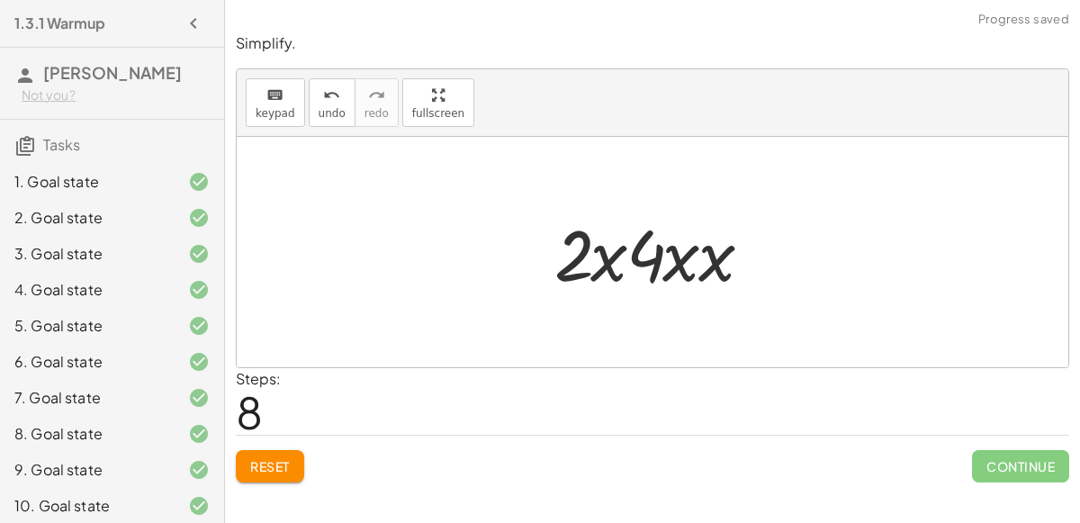
click at [588, 268] on div at bounding box center [659, 252] width 229 height 93
drag, startPoint x: 652, startPoint y: 260, endPoint x: 586, endPoint y: 265, distance: 65.8
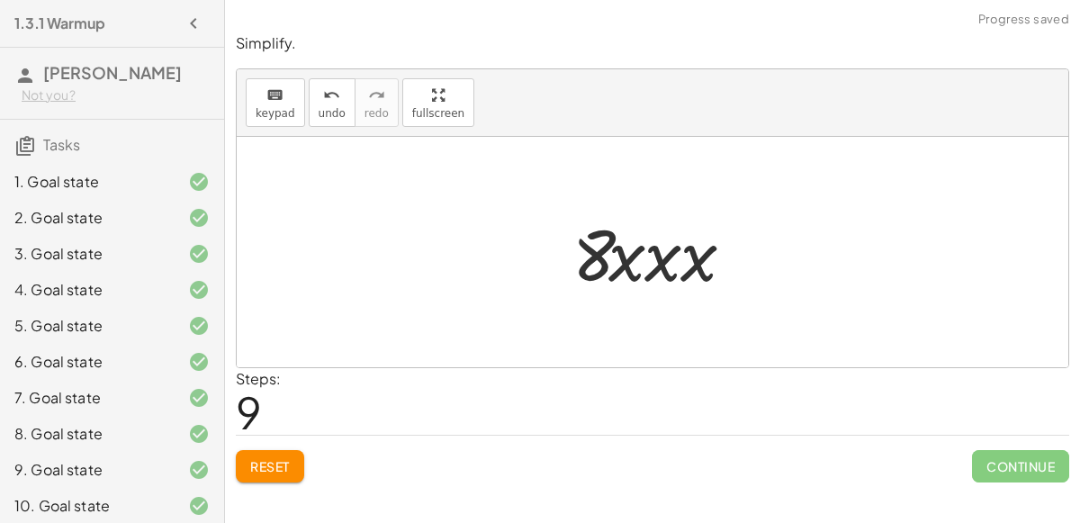
click at [673, 258] on div at bounding box center [659, 252] width 193 height 93
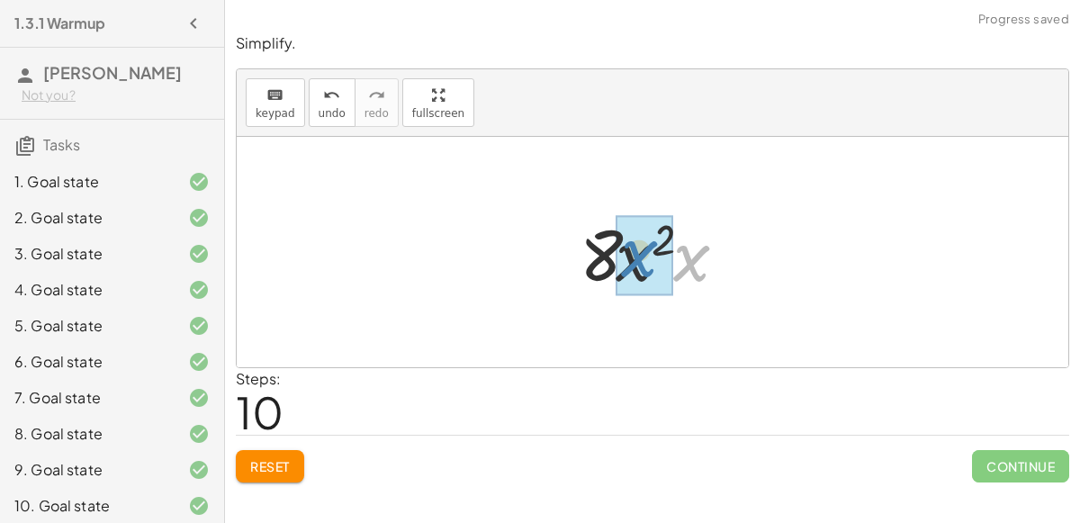
drag, startPoint x: 688, startPoint y: 261, endPoint x: 627, endPoint y: 256, distance: 60.5
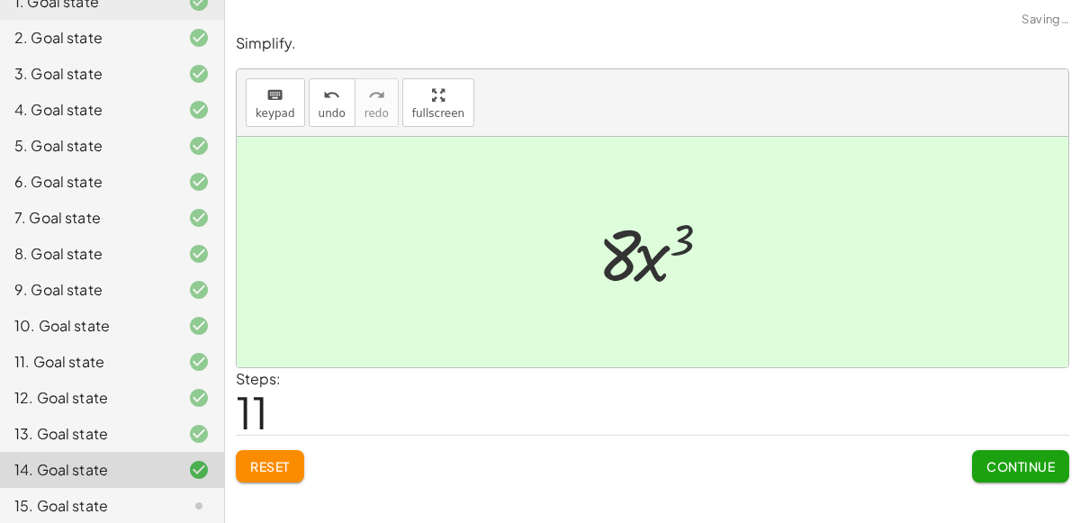
scroll to position [281, 0]
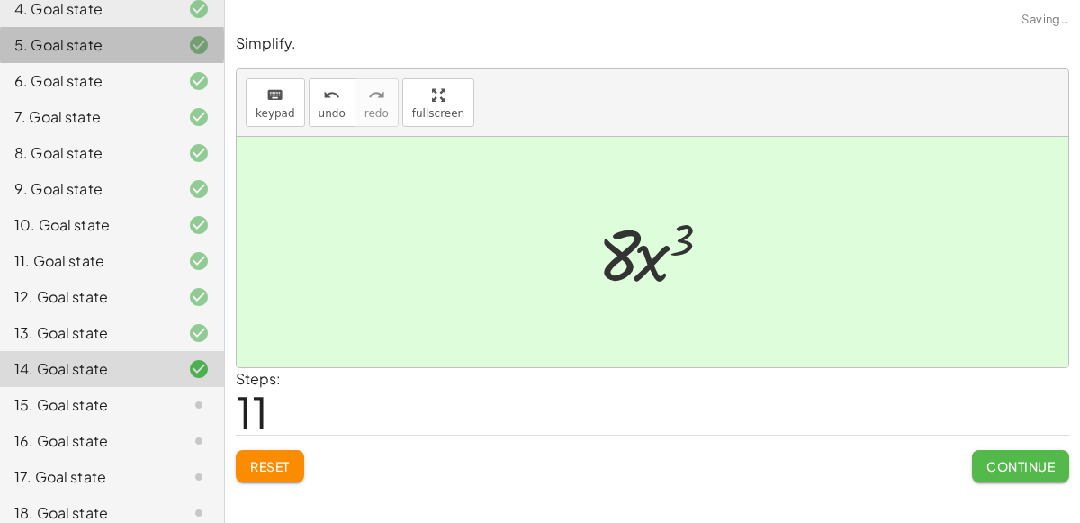
click at [1058, 471] on button "Continue" at bounding box center [1020, 466] width 97 height 32
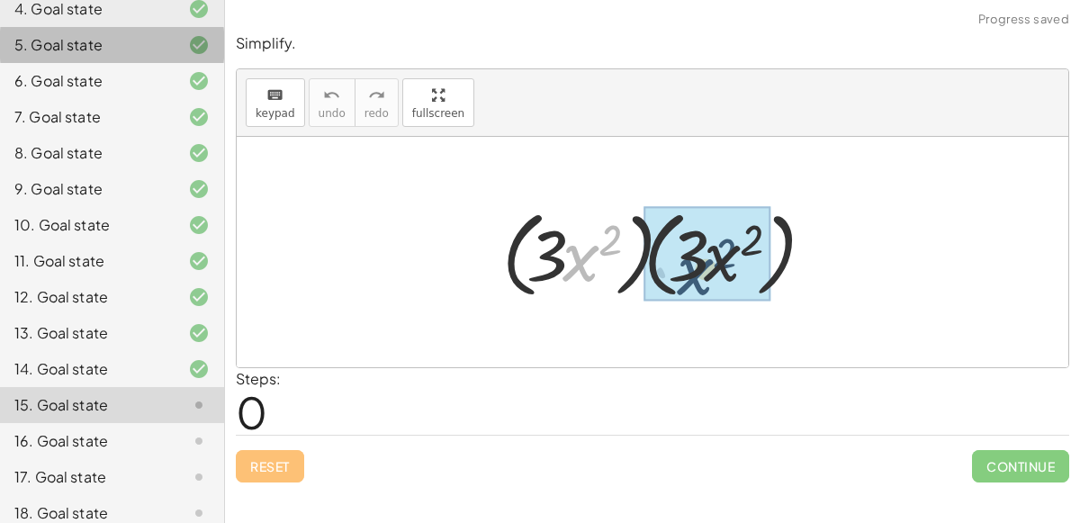
drag, startPoint x: 566, startPoint y: 242, endPoint x: 685, endPoint y: 254, distance: 119.4
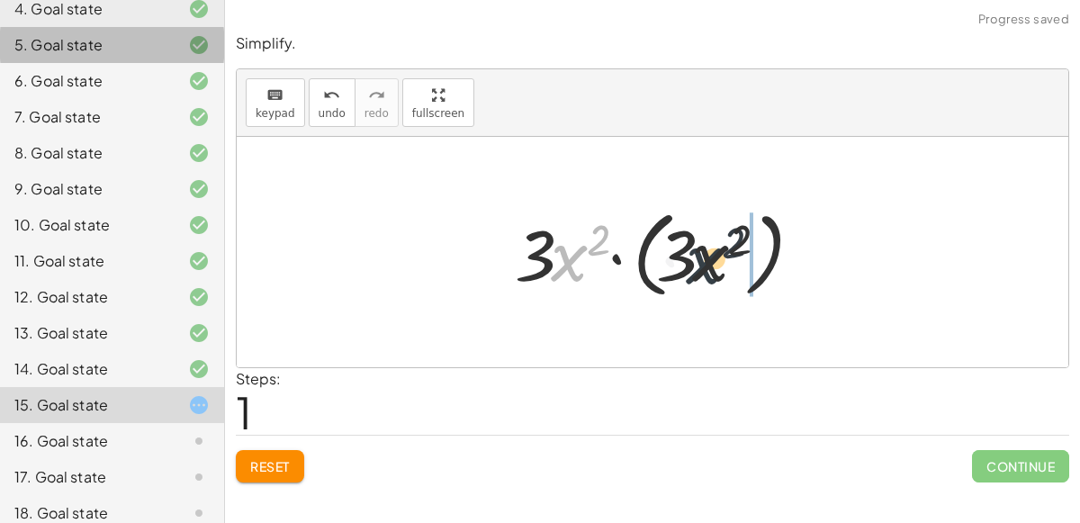
drag, startPoint x: 572, startPoint y: 254, endPoint x: 712, endPoint y: 256, distance: 139.5
click at [712, 256] on div at bounding box center [660, 252] width 309 height 103
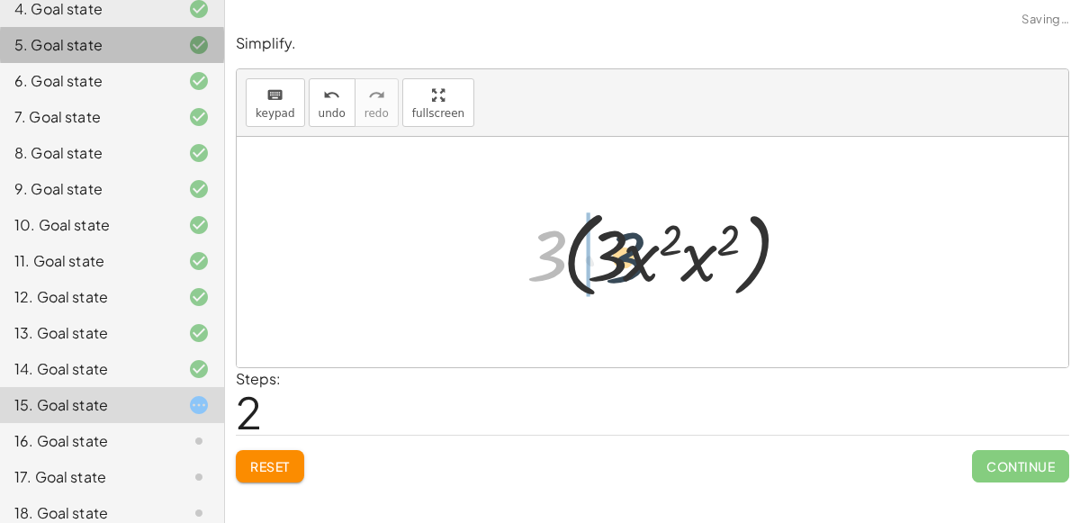
drag, startPoint x: 552, startPoint y: 255, endPoint x: 631, endPoint y: 256, distance: 79.2
click at [631, 256] on div at bounding box center [659, 252] width 284 height 103
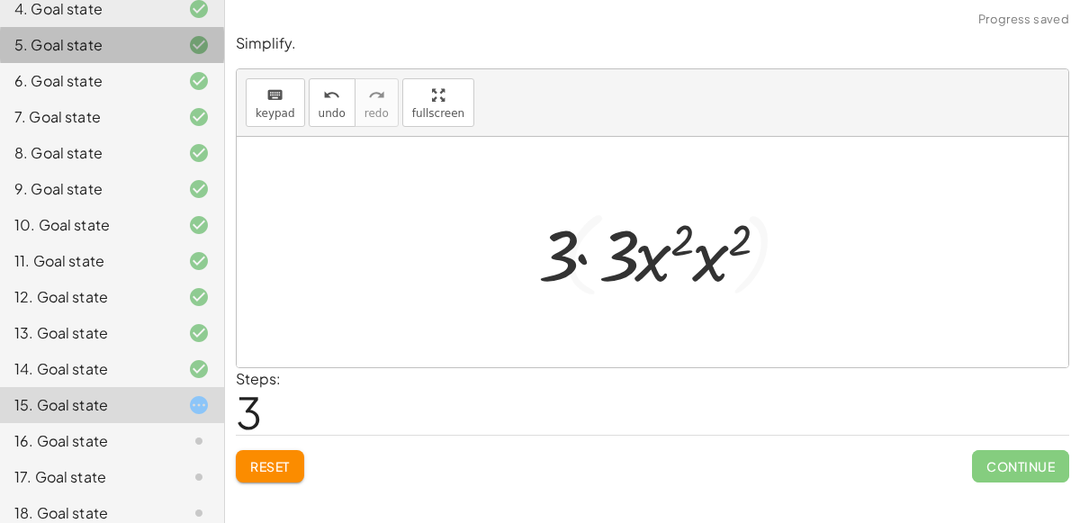
click at [628, 257] on div at bounding box center [659, 252] width 261 height 93
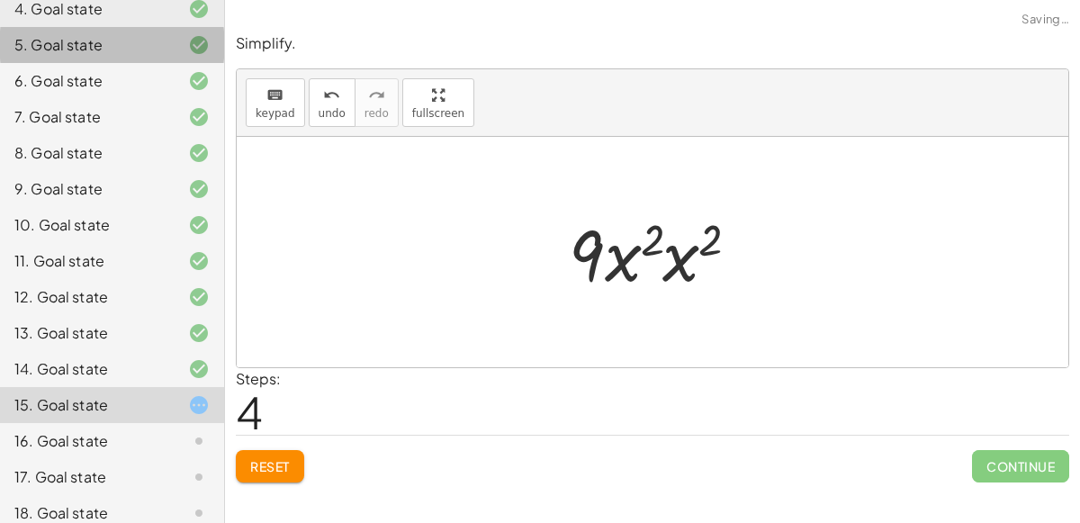
click at [627, 258] on div at bounding box center [660, 252] width 201 height 93
click at [670, 225] on div at bounding box center [659, 252] width 203 height 93
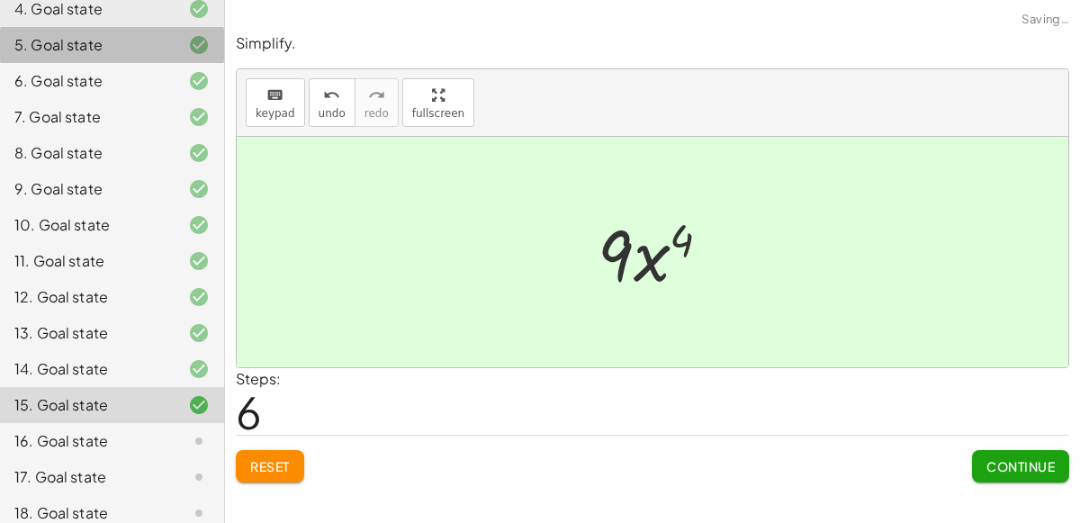
click at [1030, 474] on button "Continue" at bounding box center [1020, 466] width 97 height 32
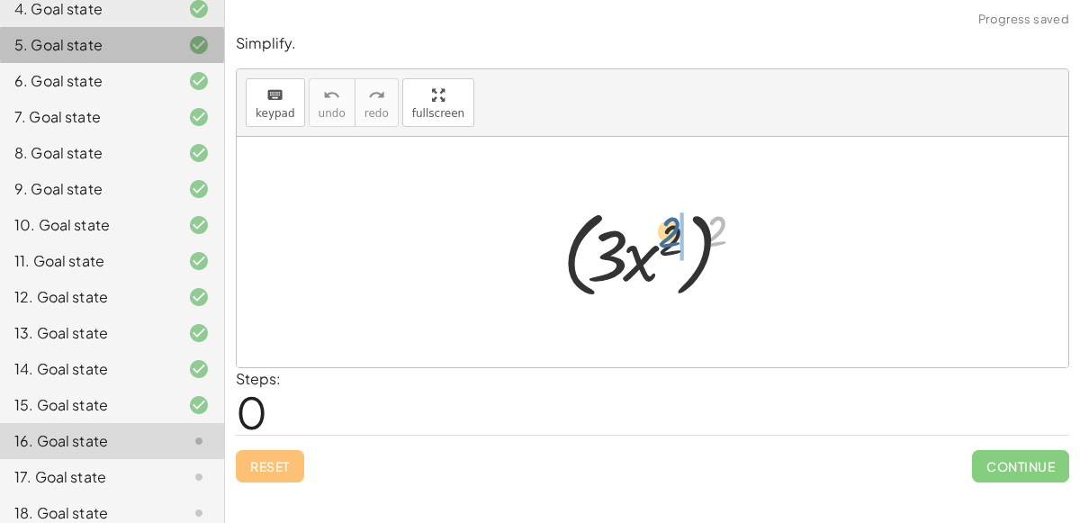
drag, startPoint x: 710, startPoint y: 228, endPoint x: 659, endPoint y: 229, distance: 51.3
click at [659, 229] on div at bounding box center [659, 252] width 212 height 103
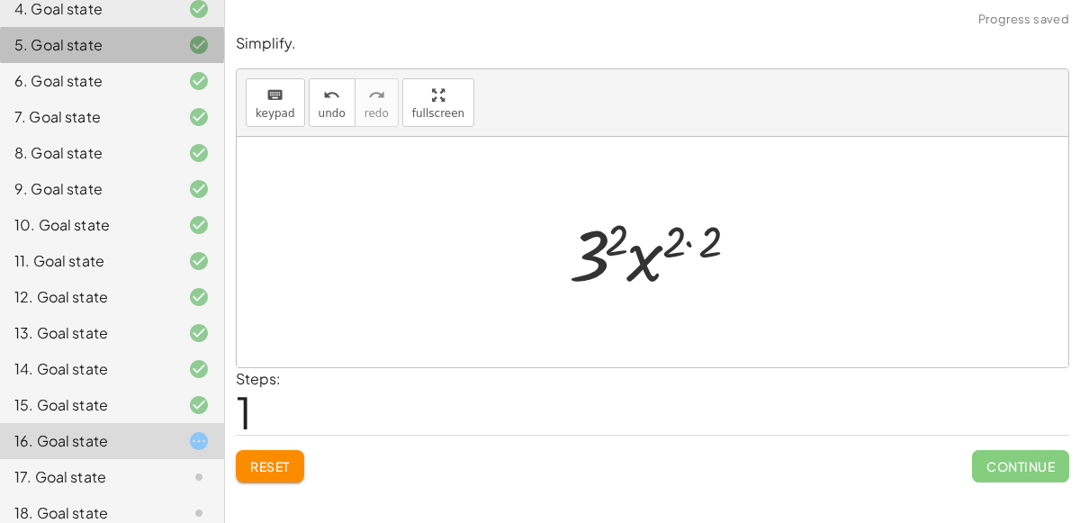
click at [692, 241] on div at bounding box center [660, 252] width 201 height 93
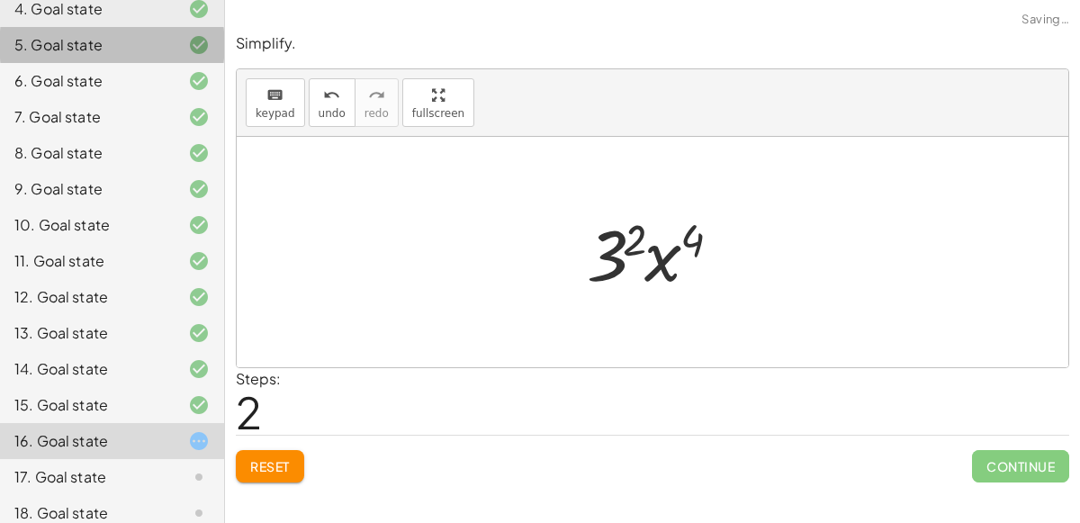
click at [620, 258] on div at bounding box center [660, 252] width 165 height 93
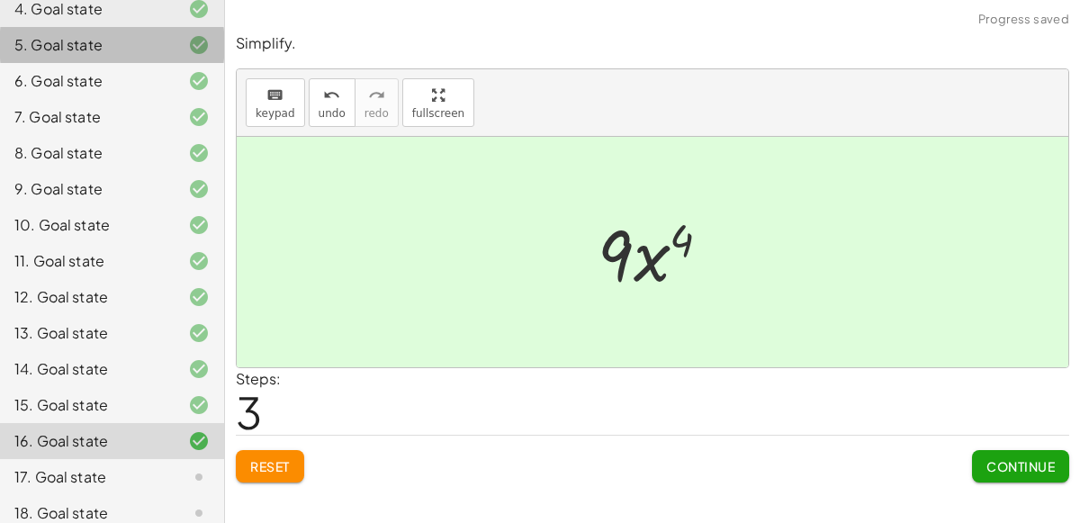
click at [1011, 453] on button "Continue" at bounding box center [1020, 466] width 97 height 32
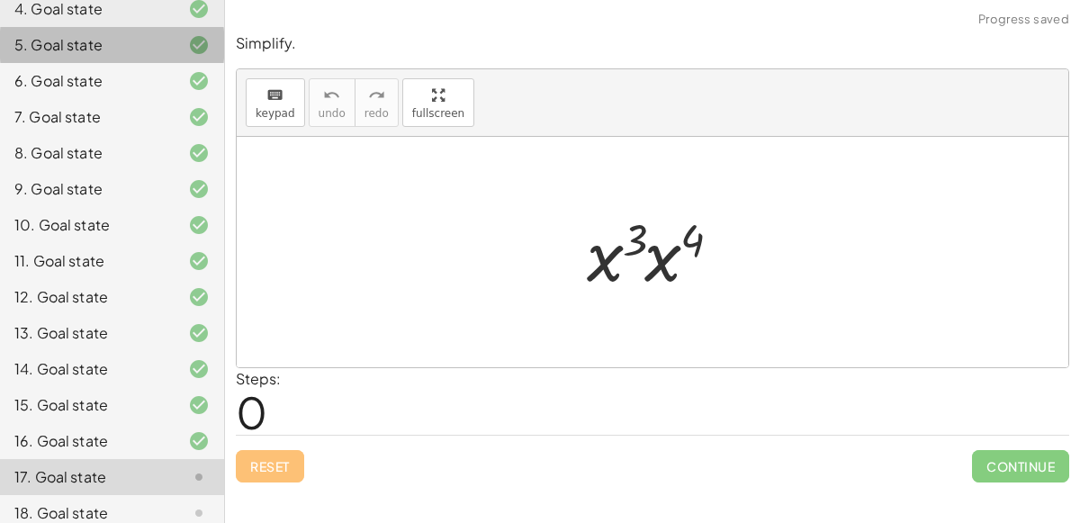
click at [642, 259] on div at bounding box center [660, 252] width 165 height 93
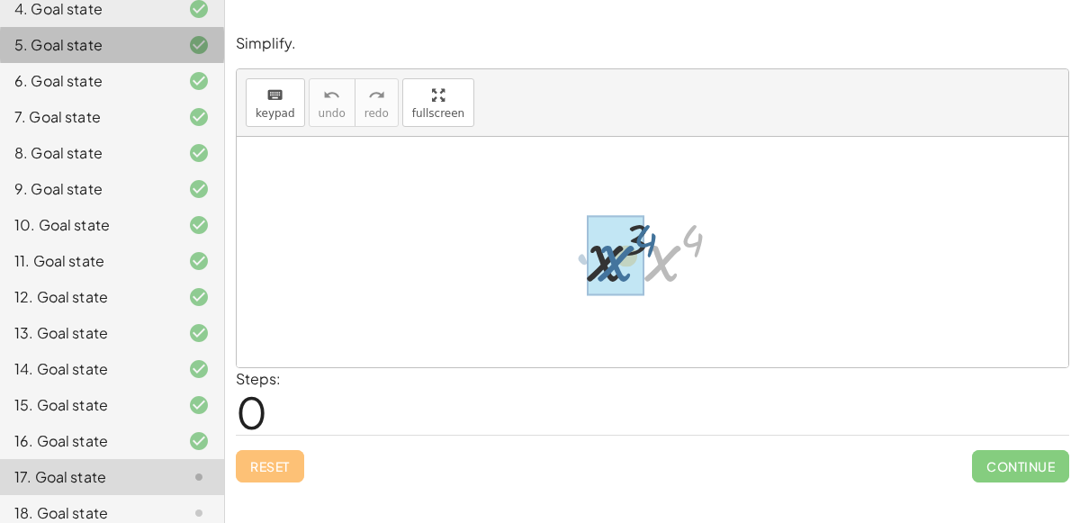
drag, startPoint x: 659, startPoint y: 258, endPoint x: 611, endPoint y: 258, distance: 47.7
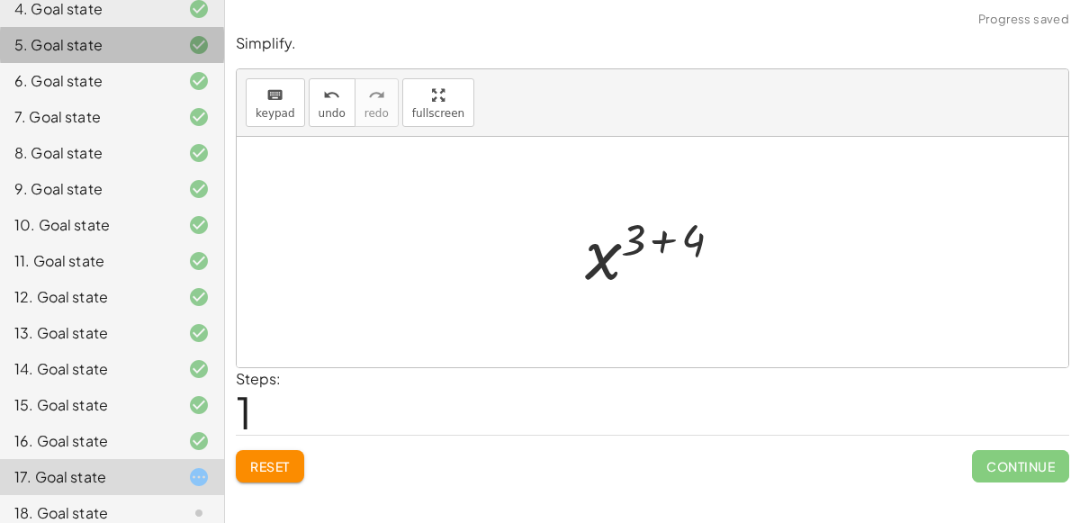
click at [670, 240] on div at bounding box center [659, 252] width 167 height 89
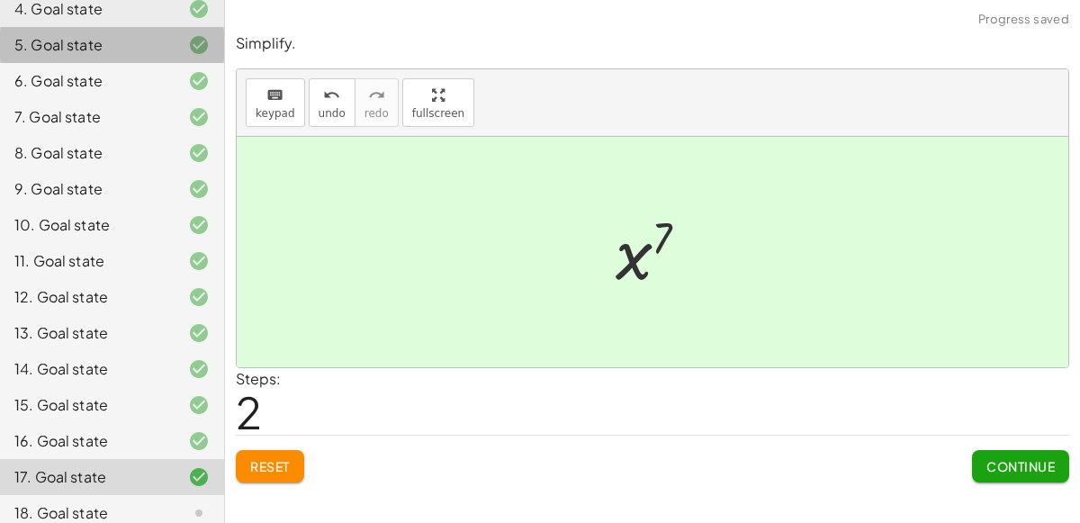
click at [1030, 450] on button "Continue" at bounding box center [1020, 466] width 97 height 32
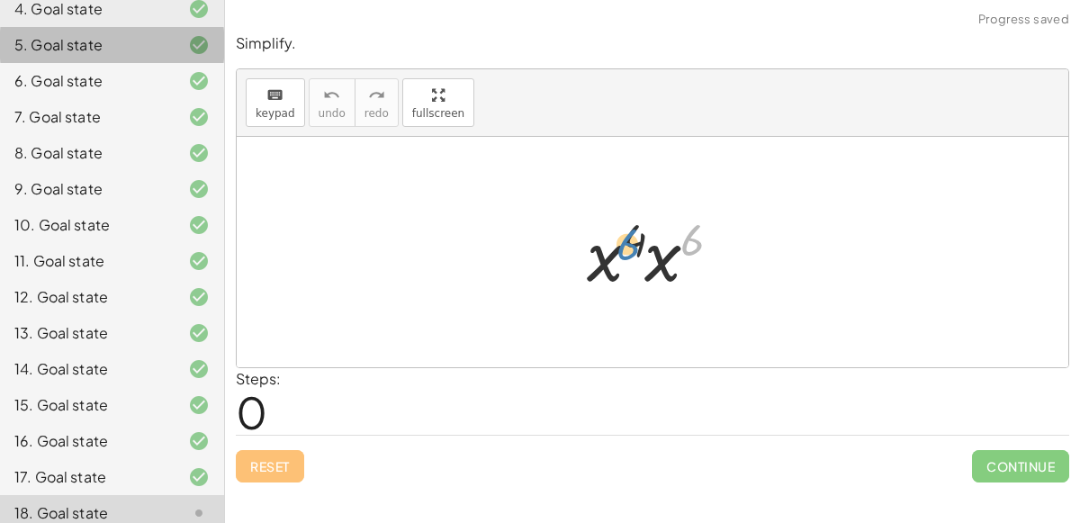
drag, startPoint x: 690, startPoint y: 232, endPoint x: 627, endPoint y: 238, distance: 63.2
click at [627, 238] on div at bounding box center [660, 252] width 165 height 93
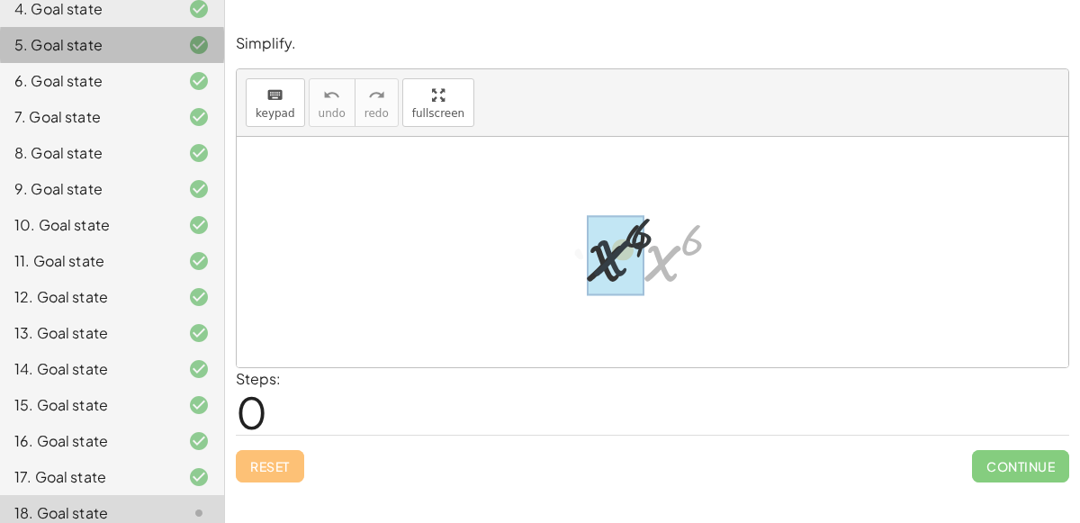
drag, startPoint x: 675, startPoint y: 276, endPoint x: 615, endPoint y: 272, distance: 60.5
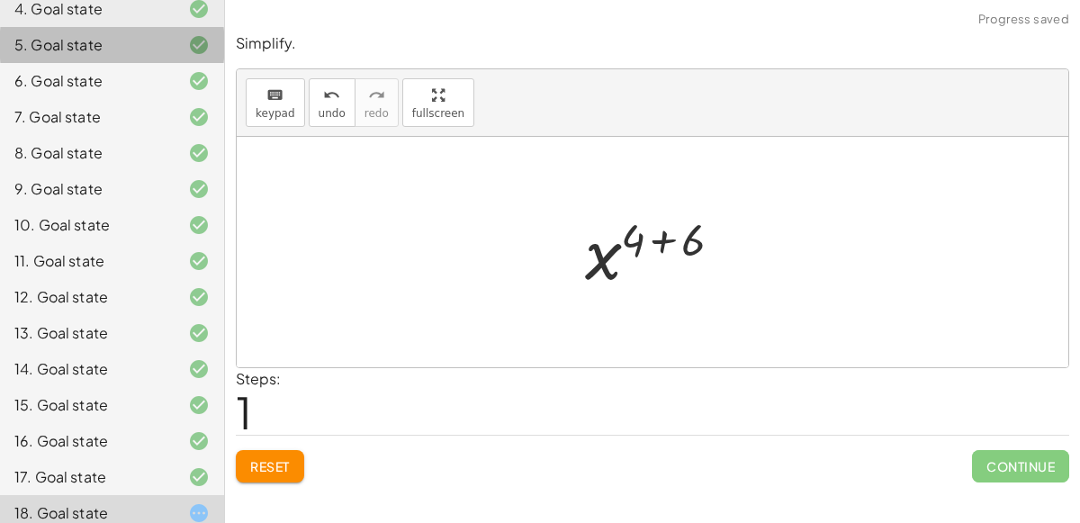
click at [649, 241] on div at bounding box center [659, 252] width 167 height 89
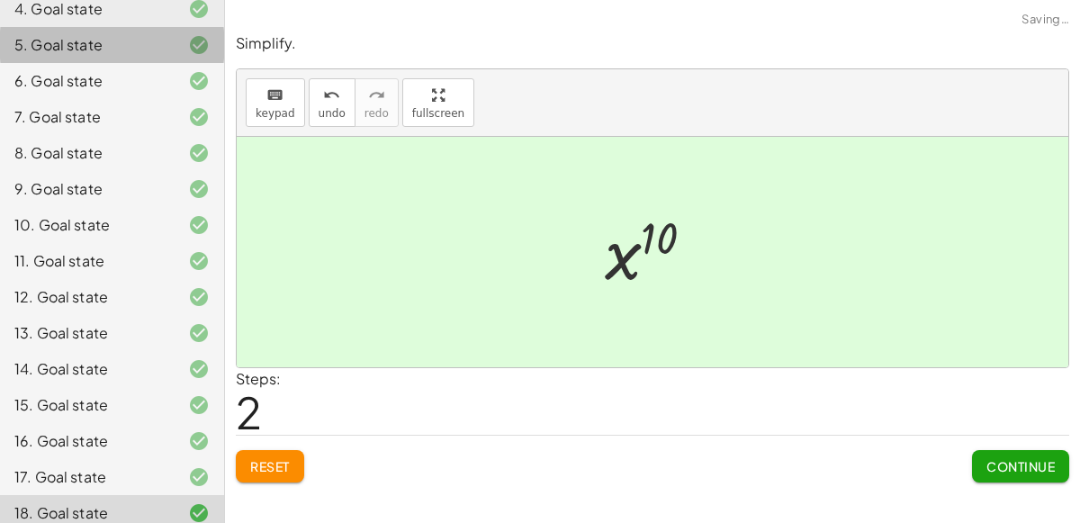
click at [1056, 475] on button "Continue" at bounding box center [1020, 466] width 97 height 32
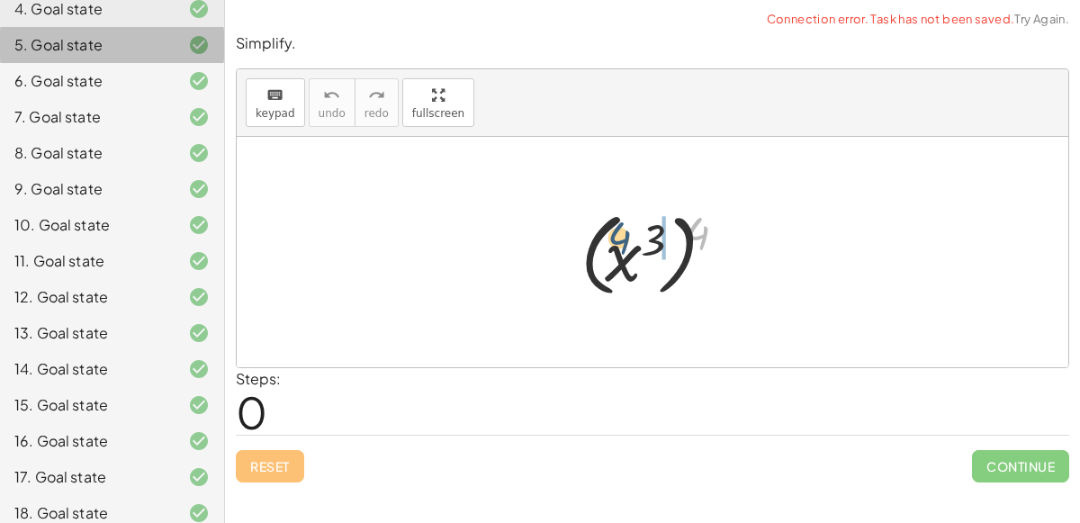
drag, startPoint x: 697, startPoint y: 236, endPoint x: 624, endPoint y: 245, distance: 73.4
click at [624, 245] on div at bounding box center [659, 252] width 176 height 100
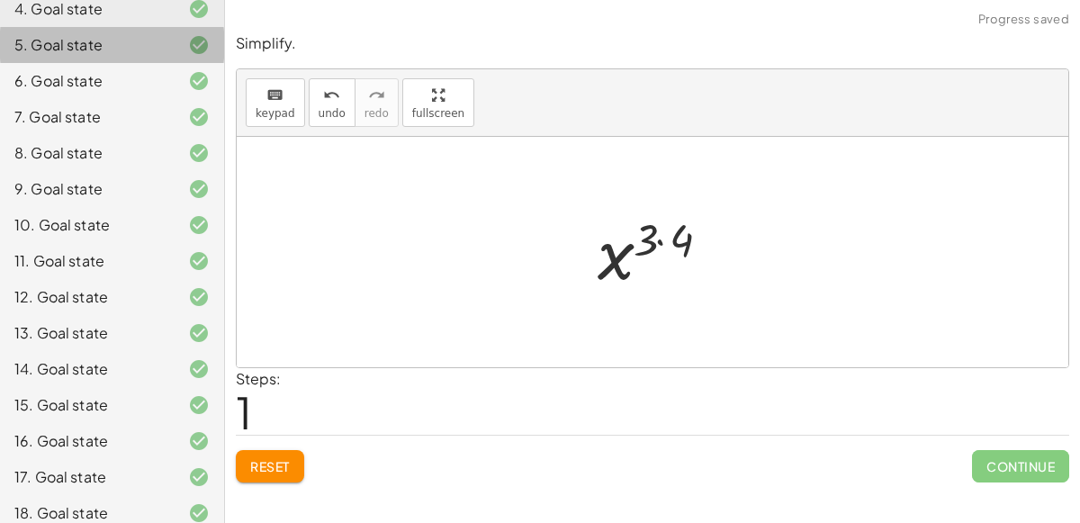
click at [659, 229] on div at bounding box center [660, 252] width 143 height 89
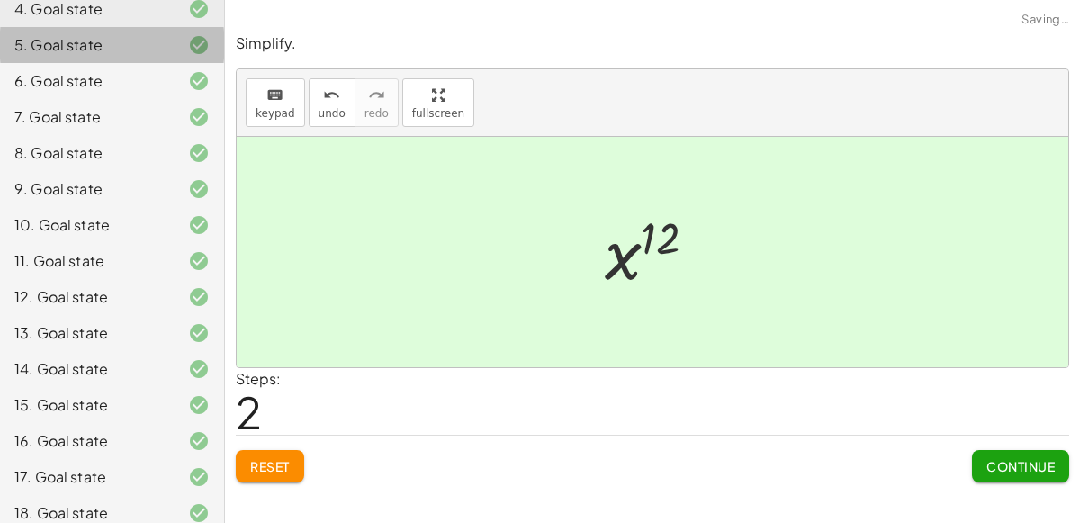
click at [1023, 459] on span "Continue" at bounding box center [1020, 466] width 68 height 16
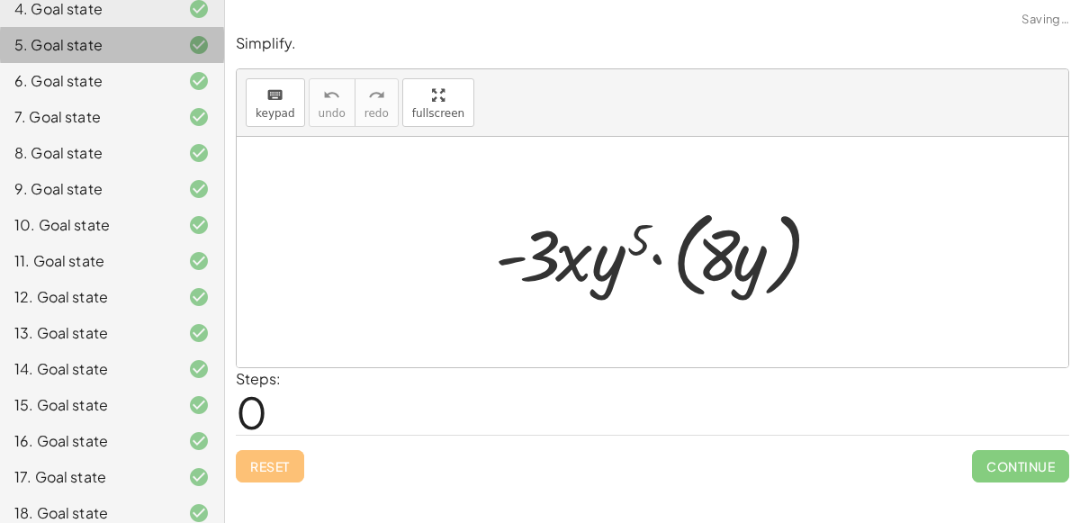
scroll to position [402, 0]
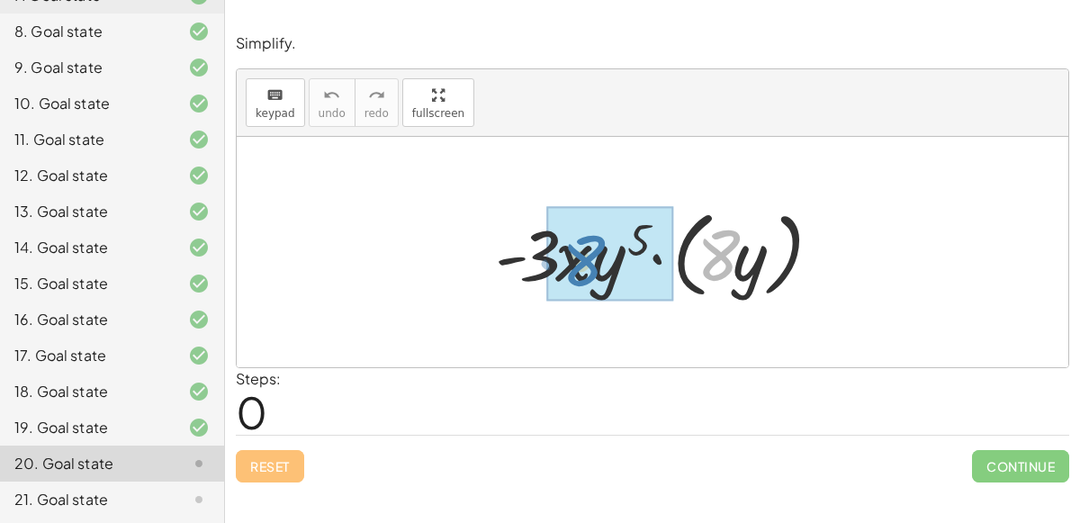
drag, startPoint x: 724, startPoint y: 255, endPoint x: 587, endPoint y: 260, distance: 136.9
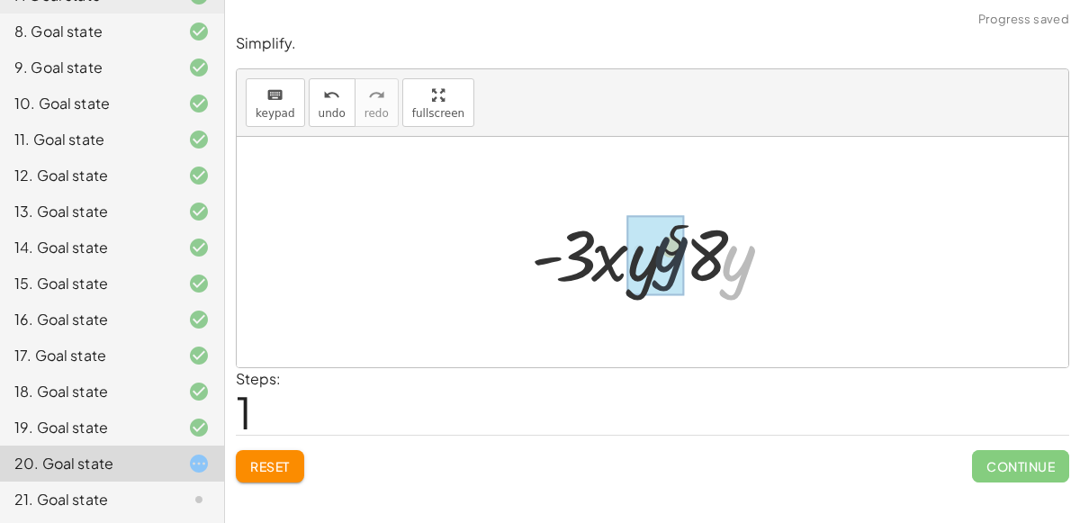
drag, startPoint x: 728, startPoint y: 262, endPoint x: 652, endPoint y: 256, distance: 75.8
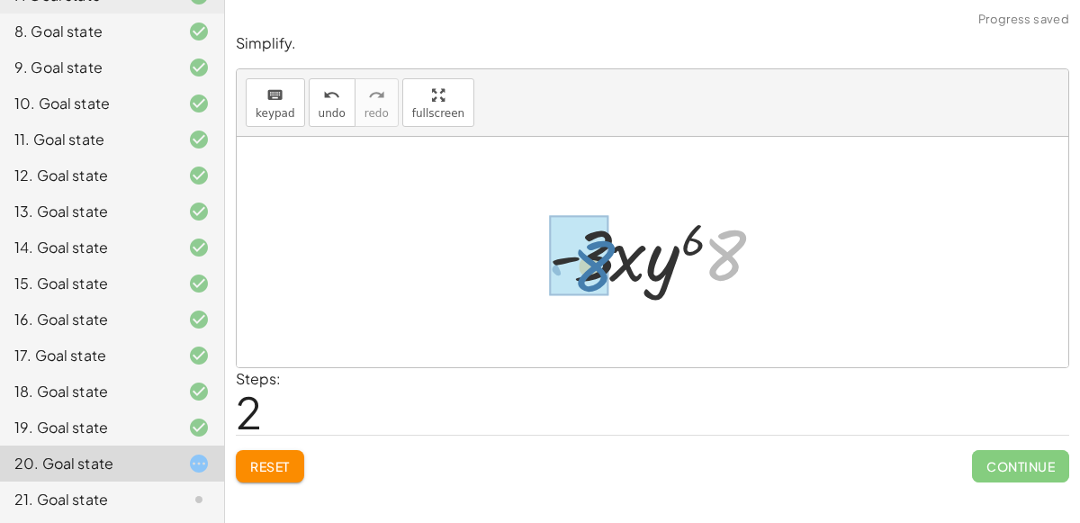
drag, startPoint x: 719, startPoint y: 254, endPoint x: 589, endPoint y: 262, distance: 130.7
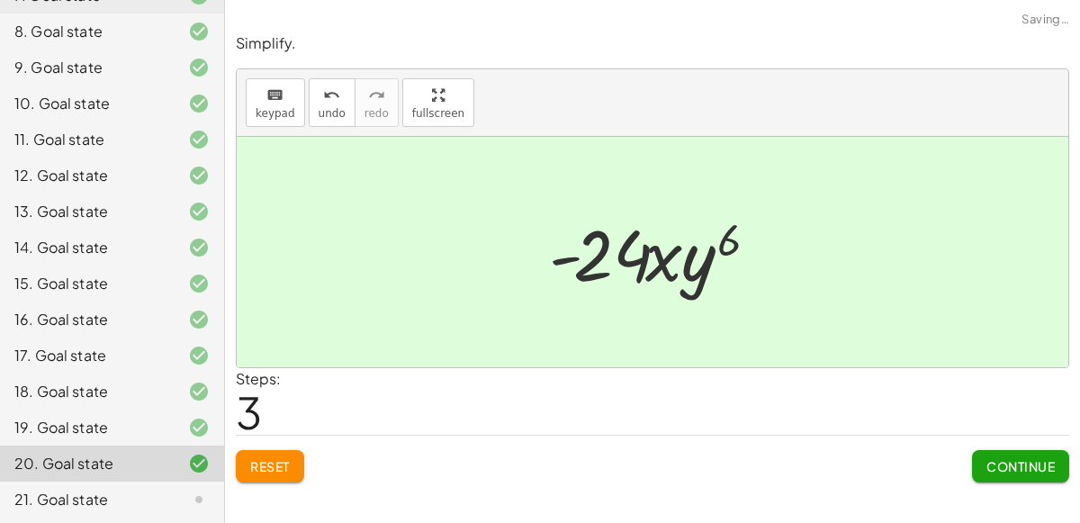
click at [670, 262] on div at bounding box center [659, 252] width 239 height 93
click at [1019, 470] on span "Continue" at bounding box center [1020, 466] width 68 height 16
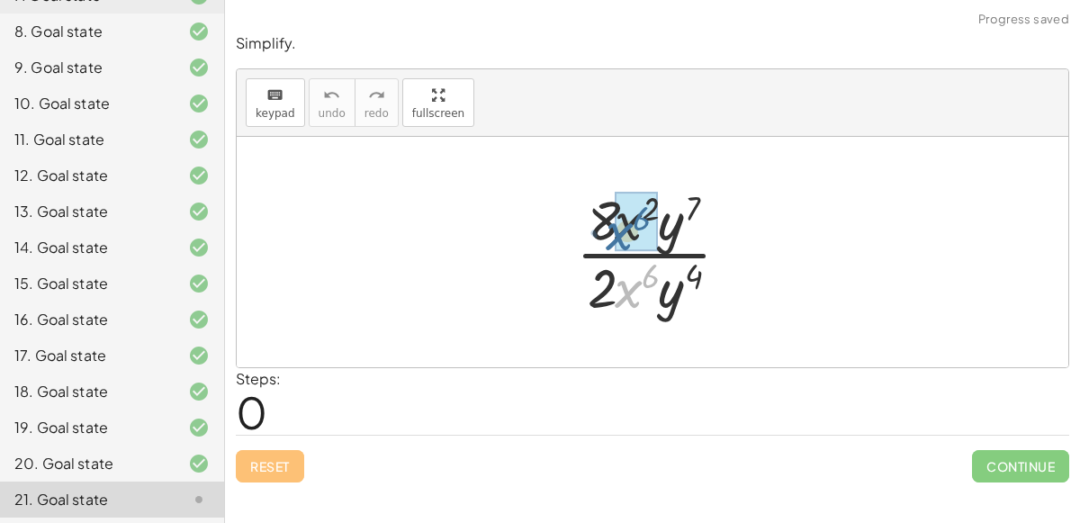
drag, startPoint x: 625, startPoint y: 286, endPoint x: 616, endPoint y: 228, distance: 59.1
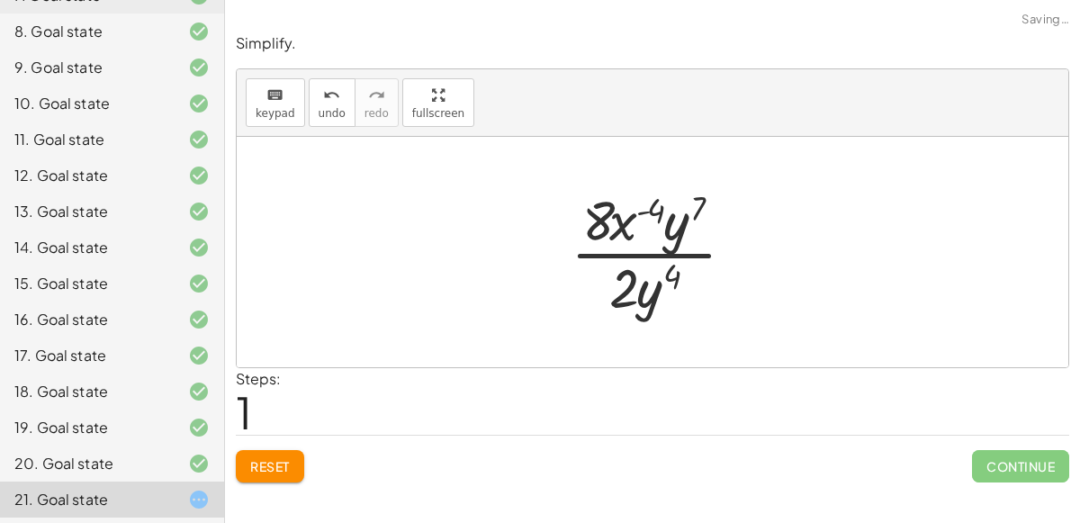
click at [610, 222] on div at bounding box center [660, 252] width 197 height 139
drag, startPoint x: 623, startPoint y: 277, endPoint x: 590, endPoint y: 216, distance: 69.2
drag, startPoint x: 650, startPoint y: 278, endPoint x: 673, endPoint y: 242, distance: 42.9
click at [673, 242] on div at bounding box center [660, 252] width 197 height 139
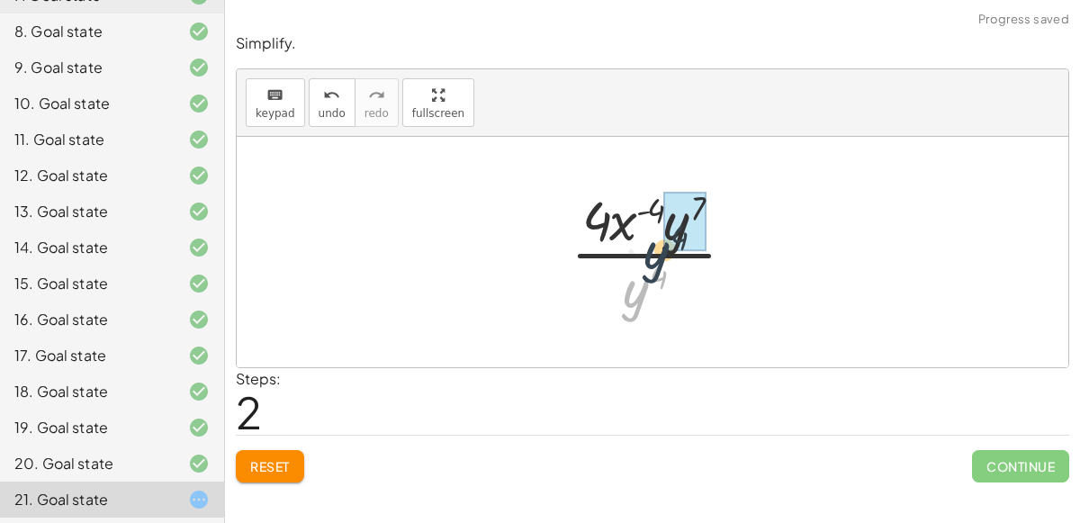
drag, startPoint x: 640, startPoint y: 289, endPoint x: 670, endPoint y: 229, distance: 67.6
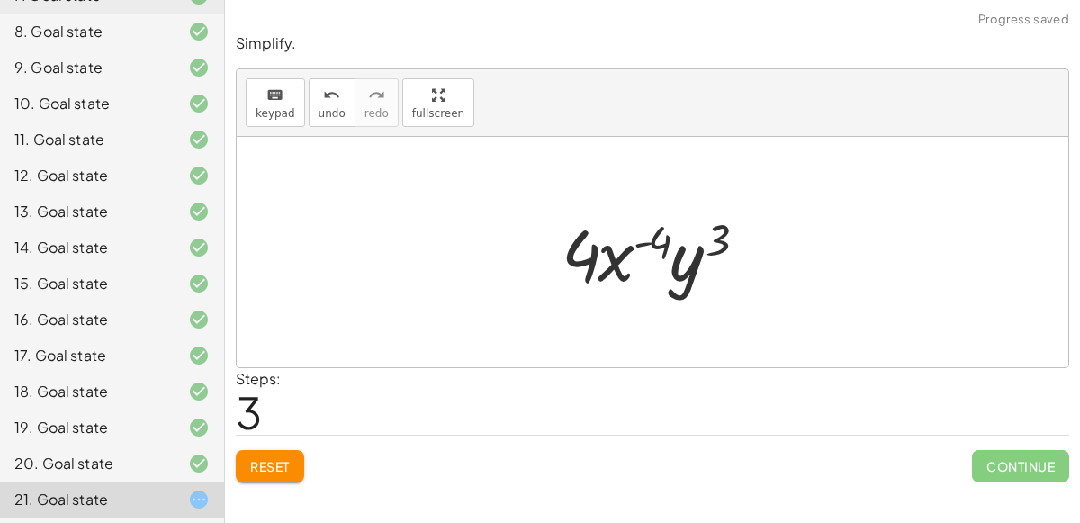
click at [629, 263] on div at bounding box center [660, 252] width 215 height 93
drag, startPoint x: 651, startPoint y: 246, endPoint x: 617, endPoint y: 414, distance: 171.5
click at [320, 108] on span "undo" at bounding box center [332, 113] width 27 height 13
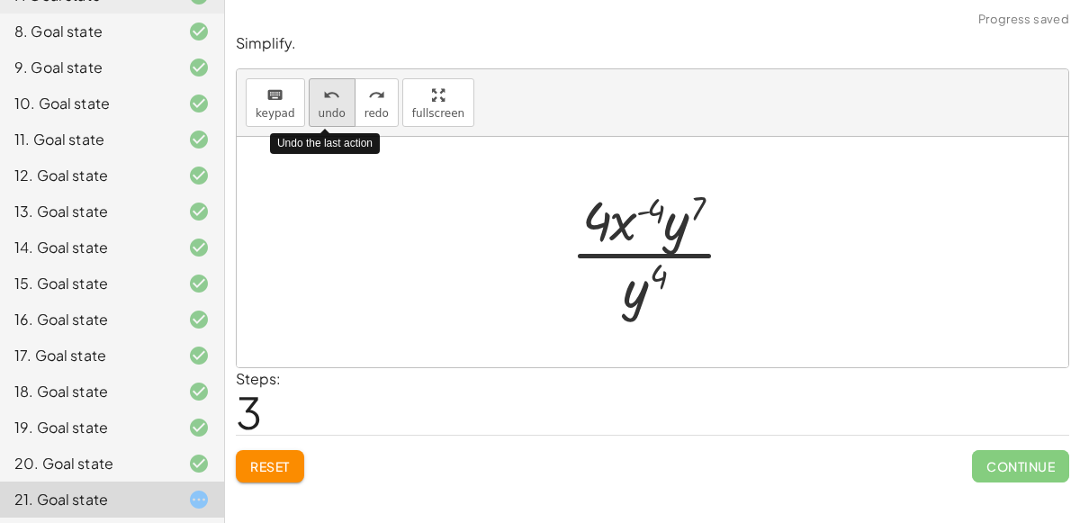
click at [320, 108] on span "undo" at bounding box center [332, 113] width 27 height 13
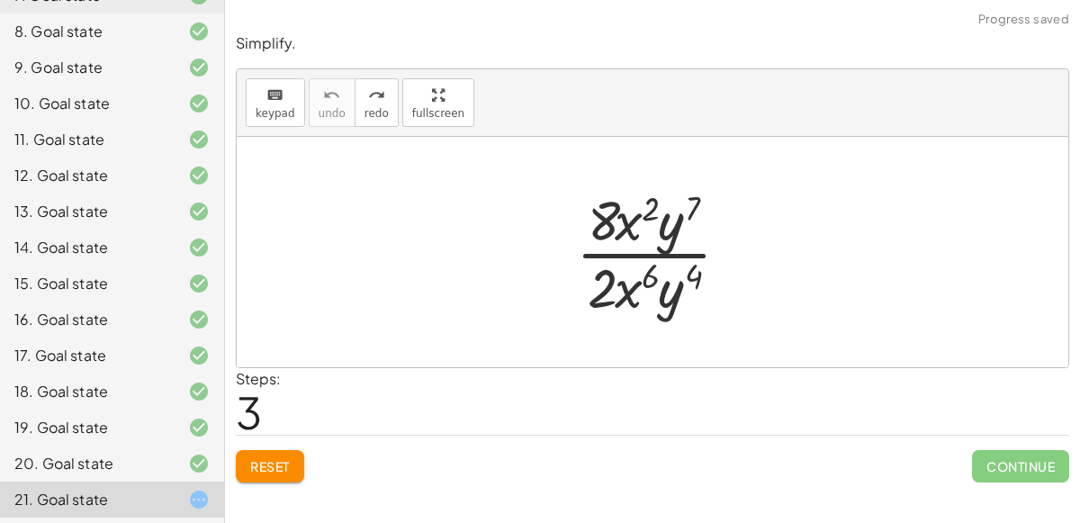
click at [604, 223] on div at bounding box center [660, 252] width 186 height 139
drag, startPoint x: 620, startPoint y: 224, endPoint x: 626, endPoint y: 292, distance: 67.8
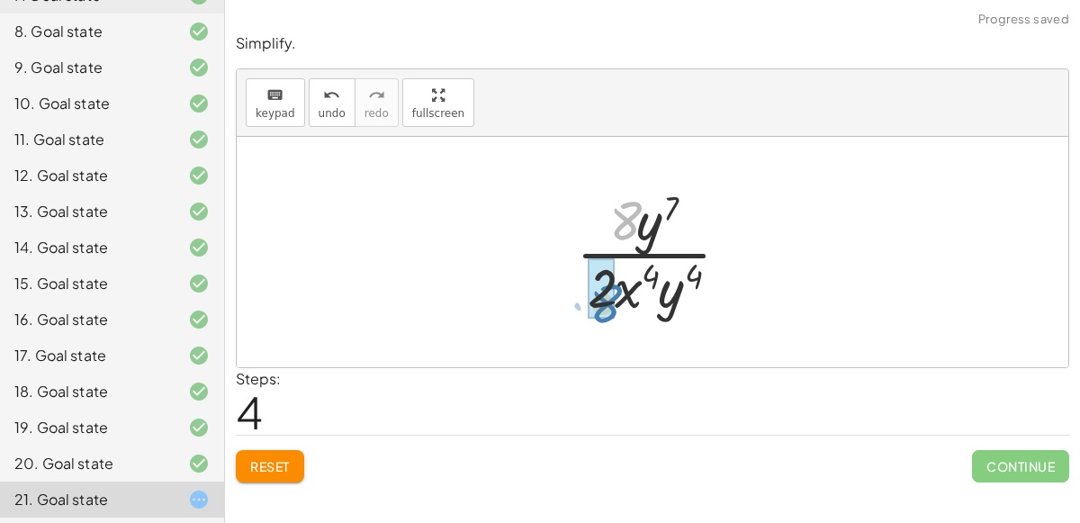
drag, startPoint x: 618, startPoint y: 221, endPoint x: 596, endPoint y: 298, distance: 79.7
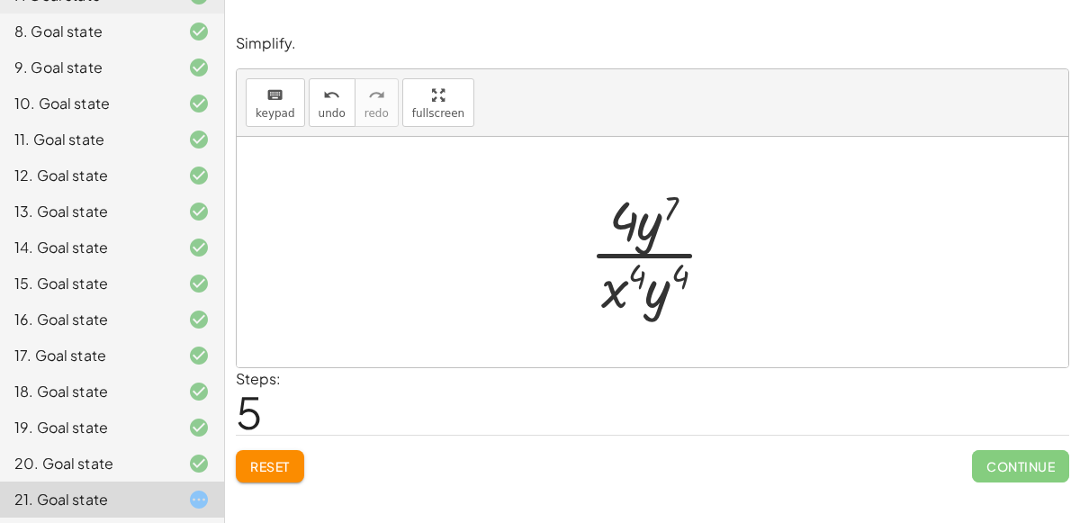
click at [649, 246] on div at bounding box center [659, 252] width 159 height 139
drag, startPoint x: 661, startPoint y: 299, endPoint x: 640, endPoint y: 220, distance: 82.1
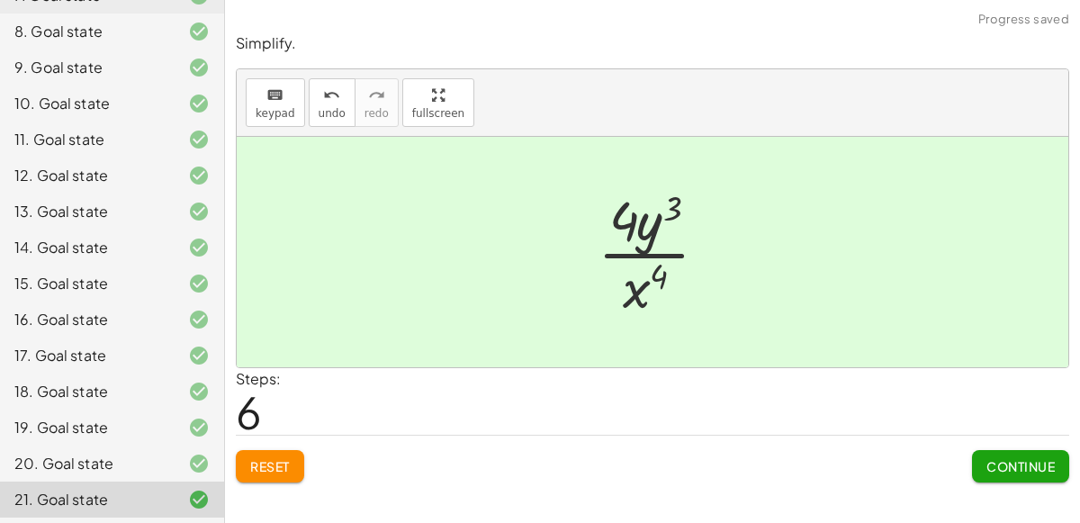
click at [1028, 472] on span "Continue" at bounding box center [1020, 466] width 68 height 16
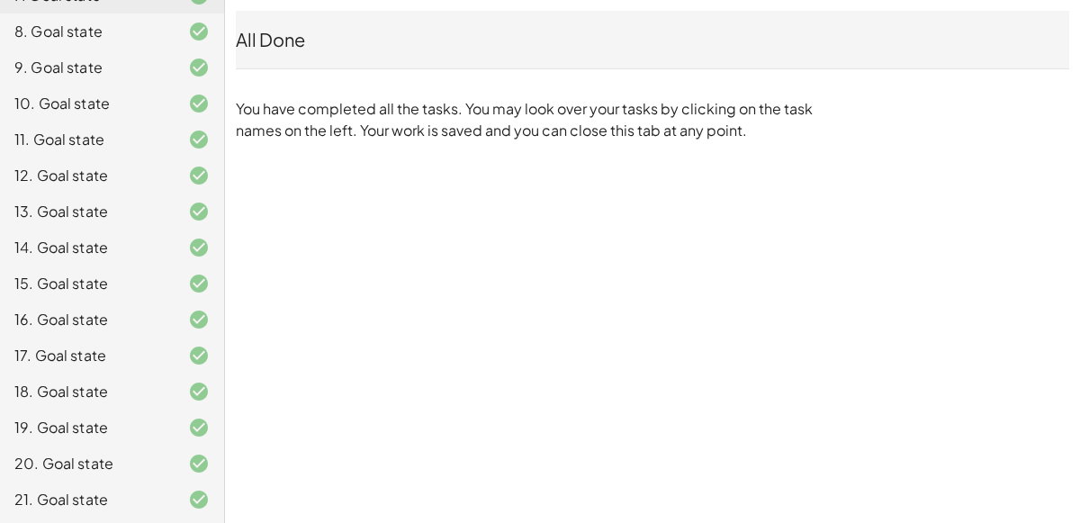
click at [174, 502] on div at bounding box center [184, 500] width 50 height 22
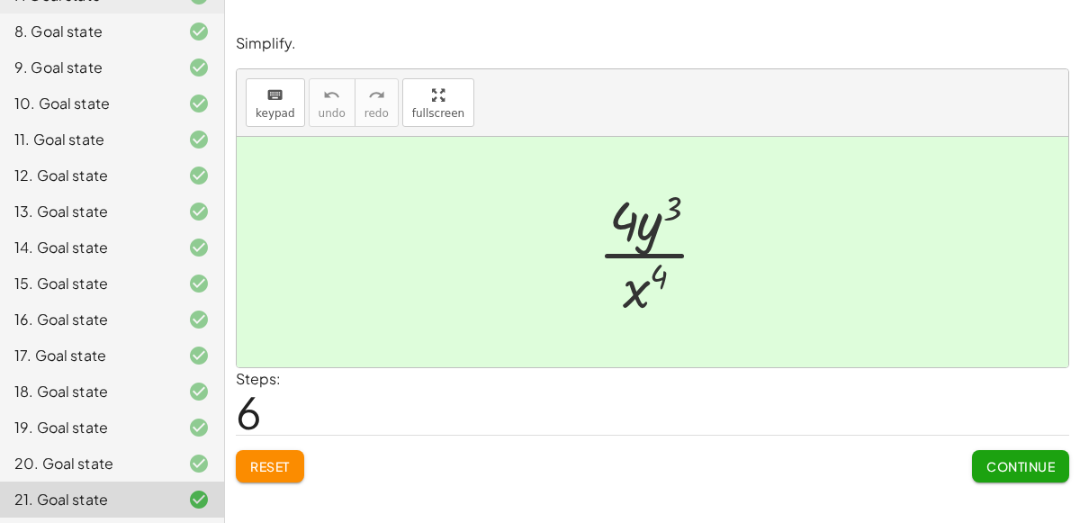
click at [526, 436] on div "Reset Continue" at bounding box center [652, 459] width 833 height 48
